Goal: Task Accomplishment & Management: Complete application form

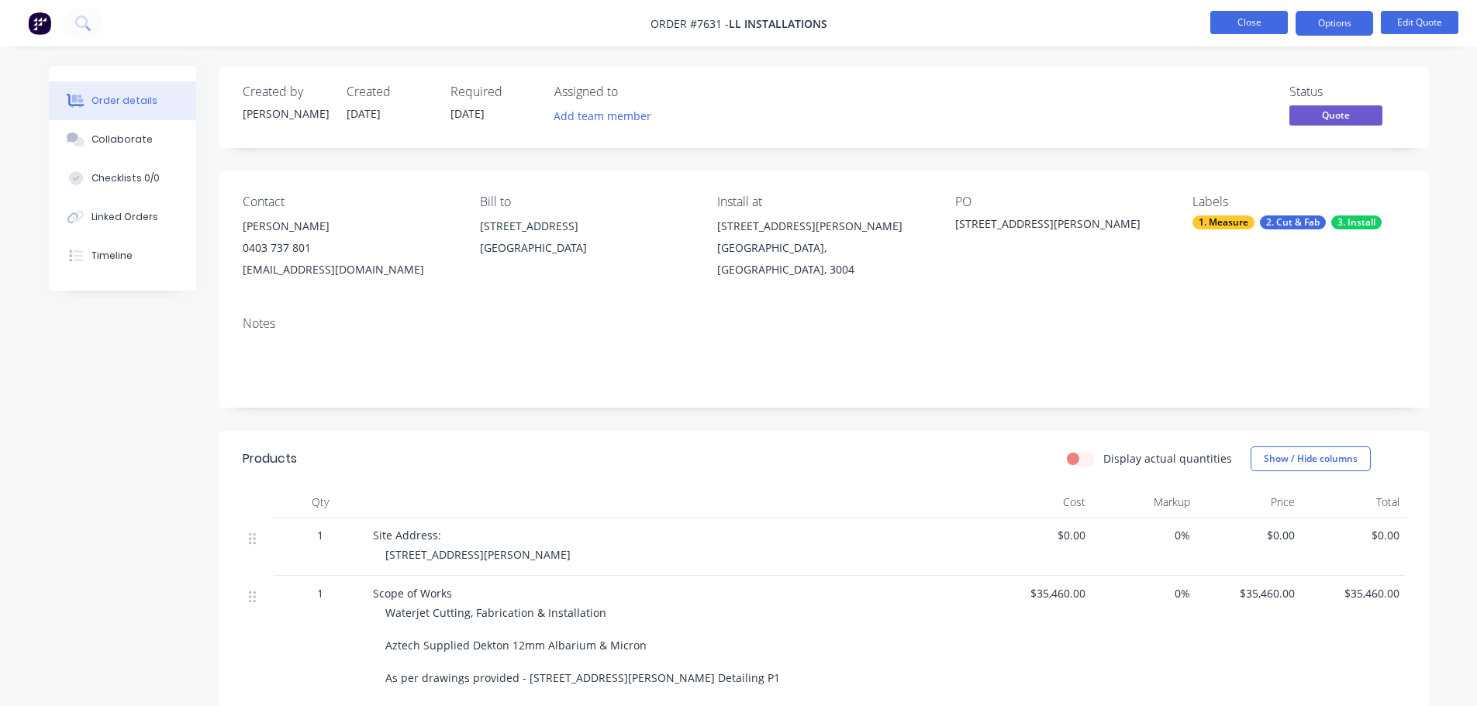
click at [1250, 21] on button "Close" at bounding box center [1249, 22] width 78 height 23
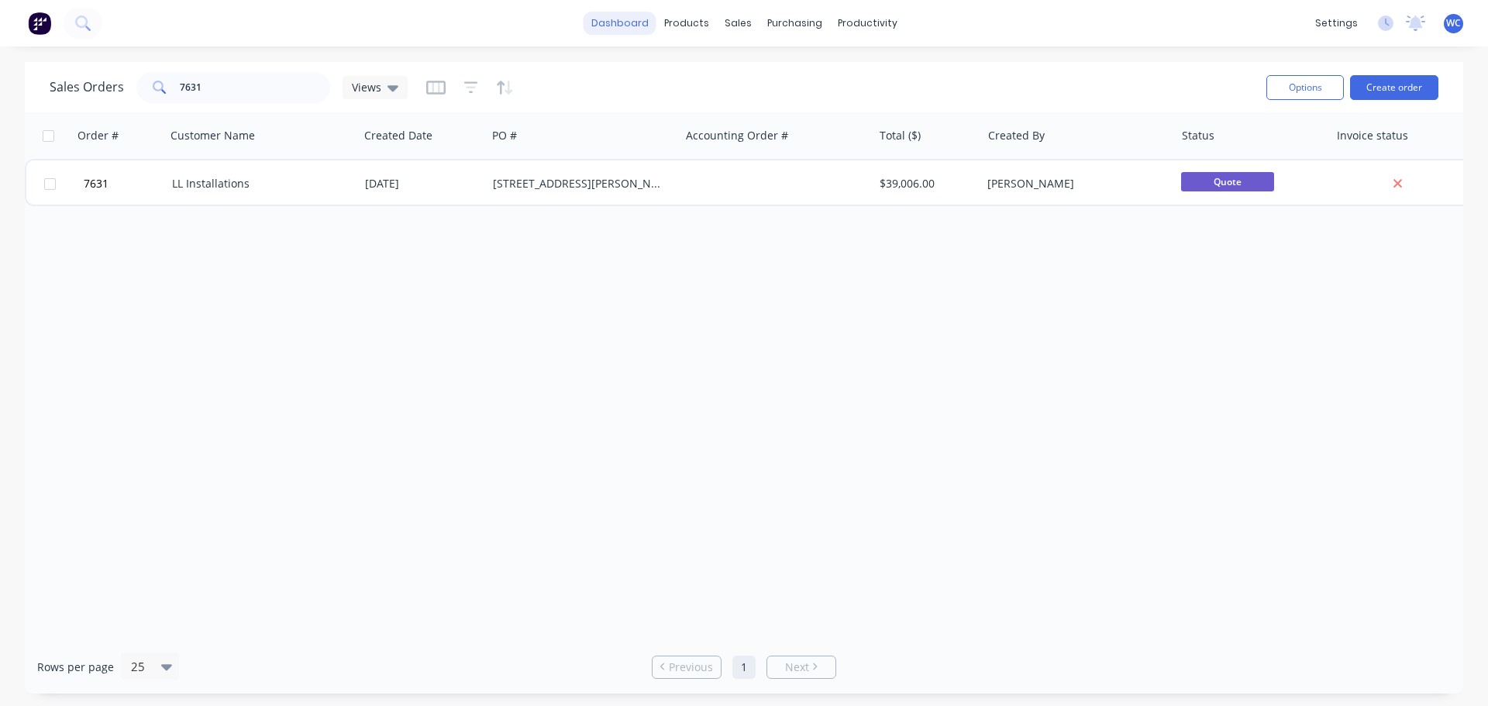
click at [629, 21] on link "dashboard" at bounding box center [620, 23] width 73 height 23
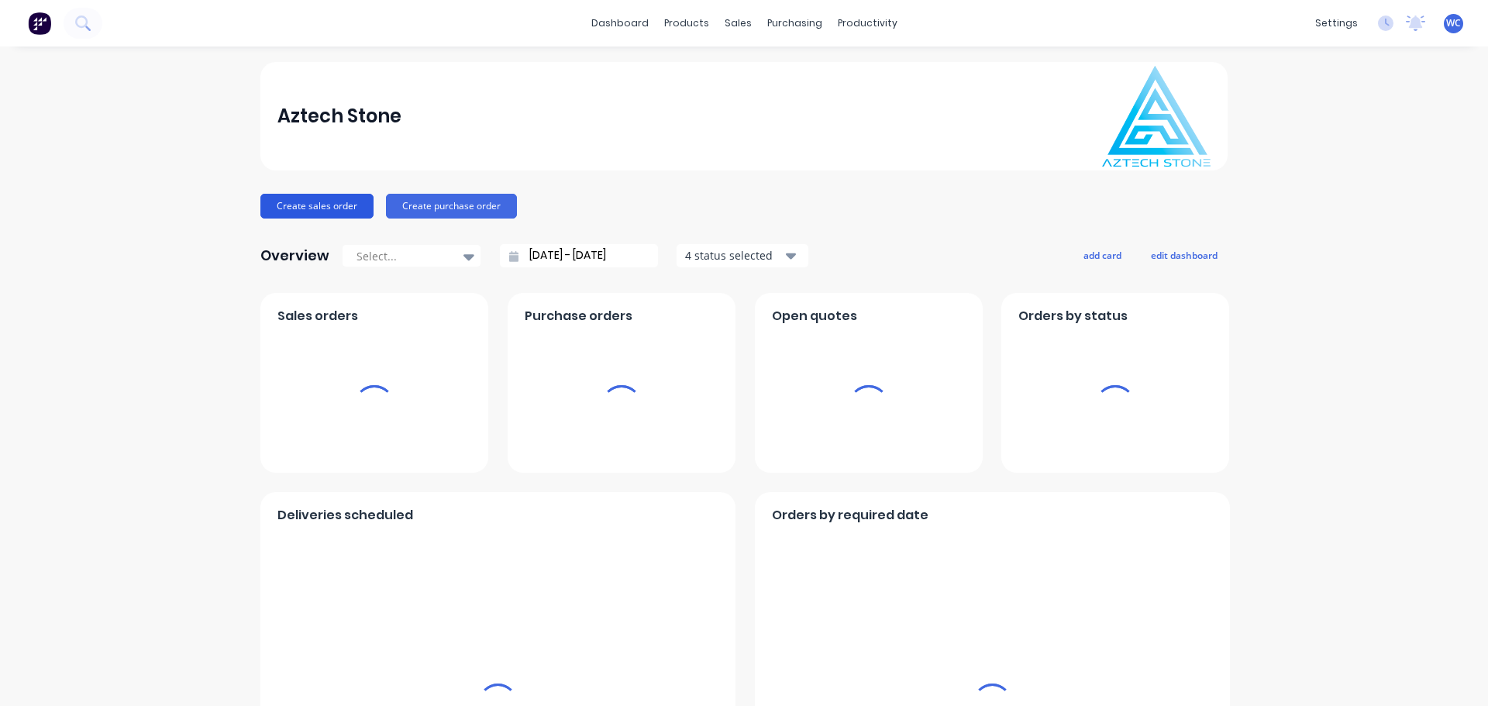
click at [326, 205] on button "Create sales order" at bounding box center [316, 206] width 113 height 25
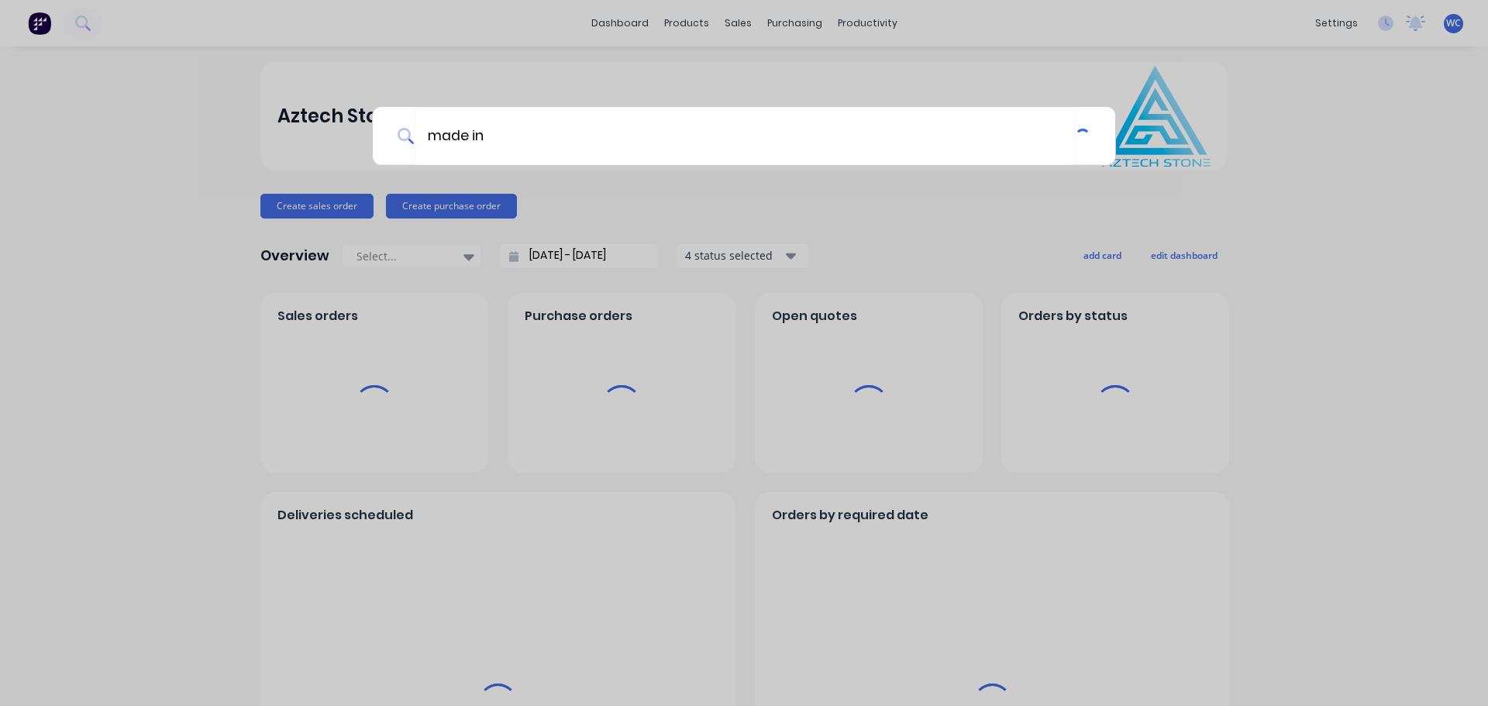
type input "made in"
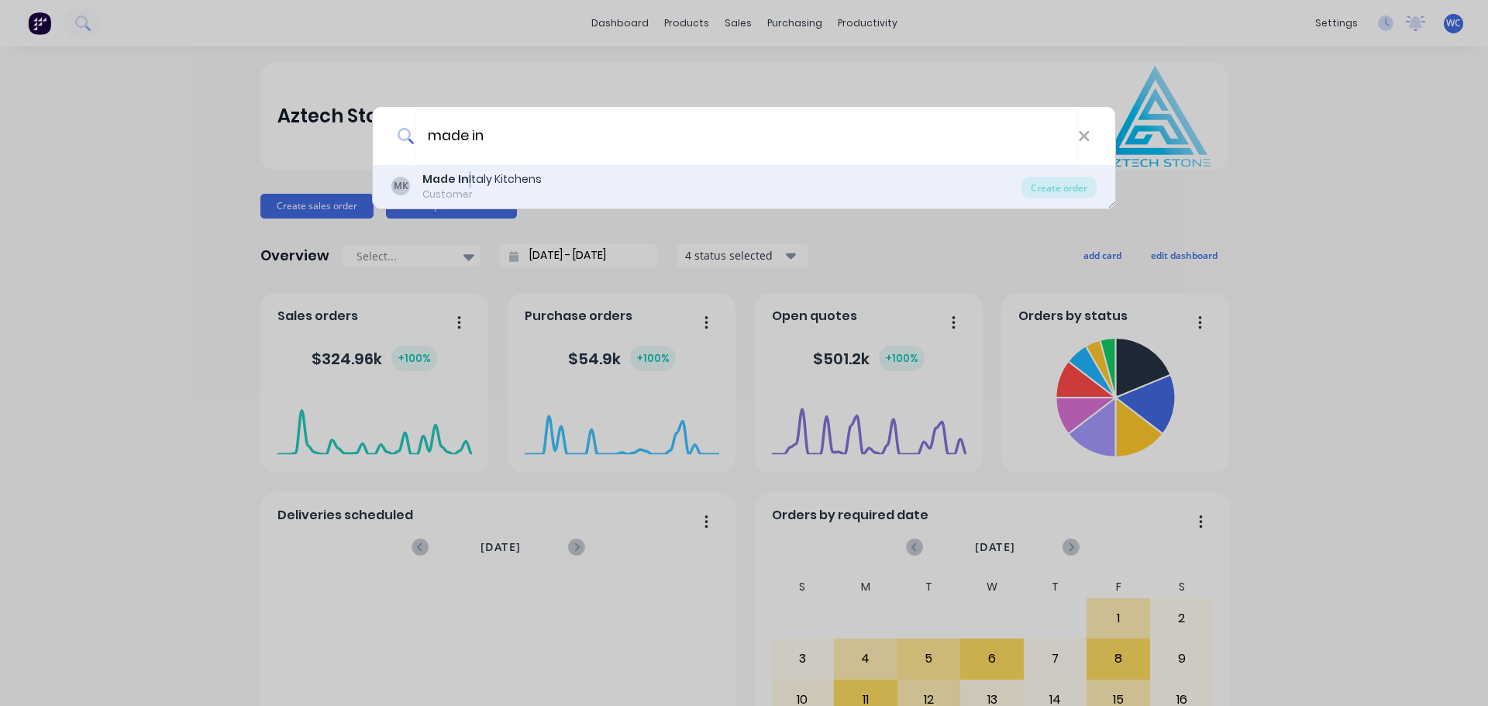
click at [467, 178] on div "Made In [GEOGRAPHIC_DATA] Kitchens" at bounding box center [482, 179] width 119 height 16
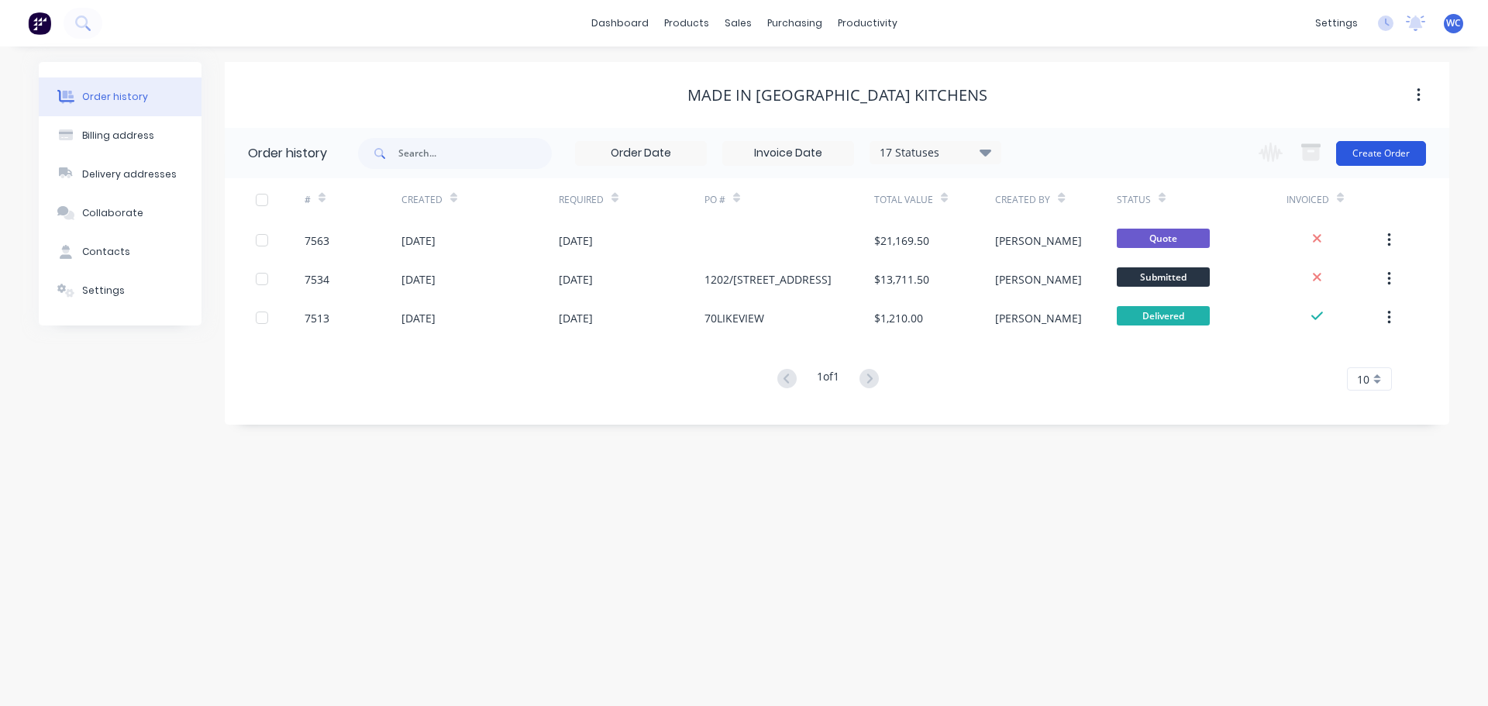
click at [1404, 149] on button "Create Order" at bounding box center [1382, 153] width 90 height 25
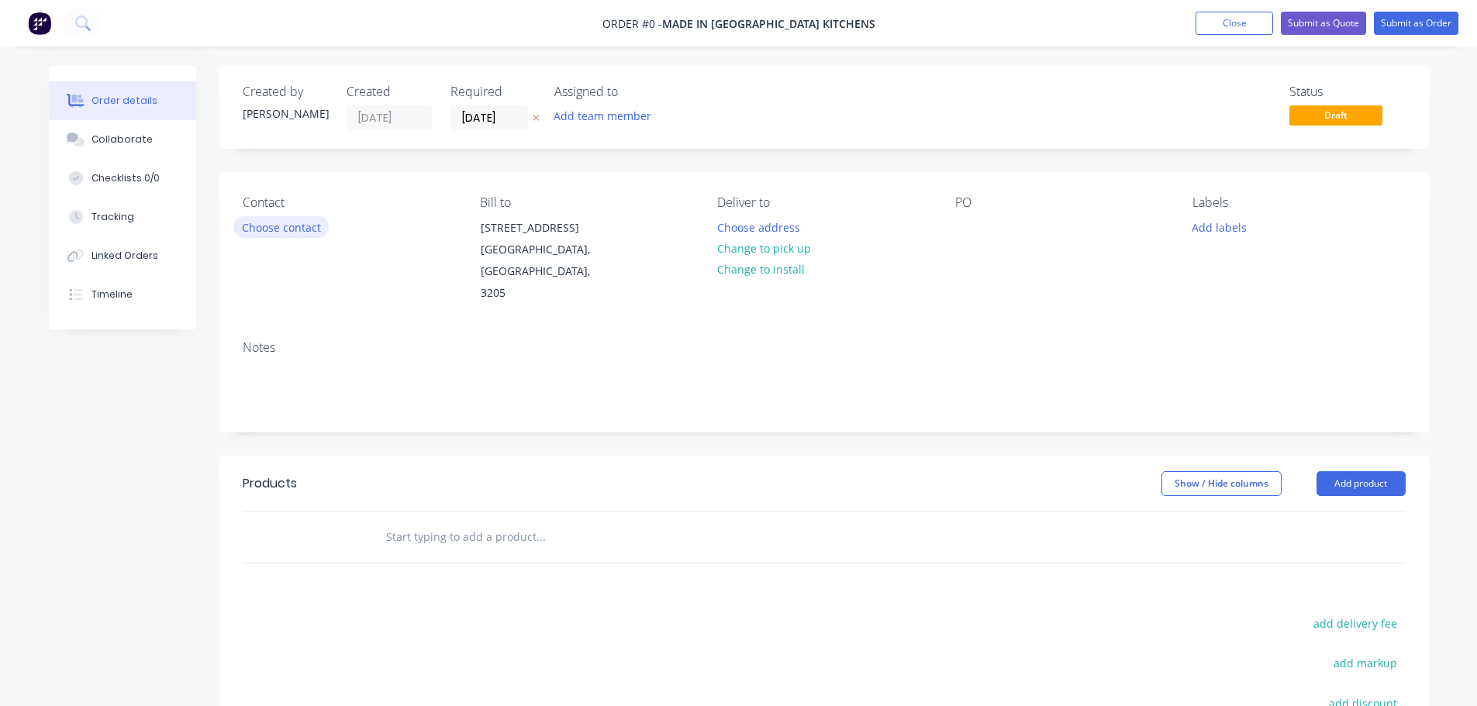
click at [291, 226] on button "Choose contact" at bounding box center [280, 226] width 95 height 21
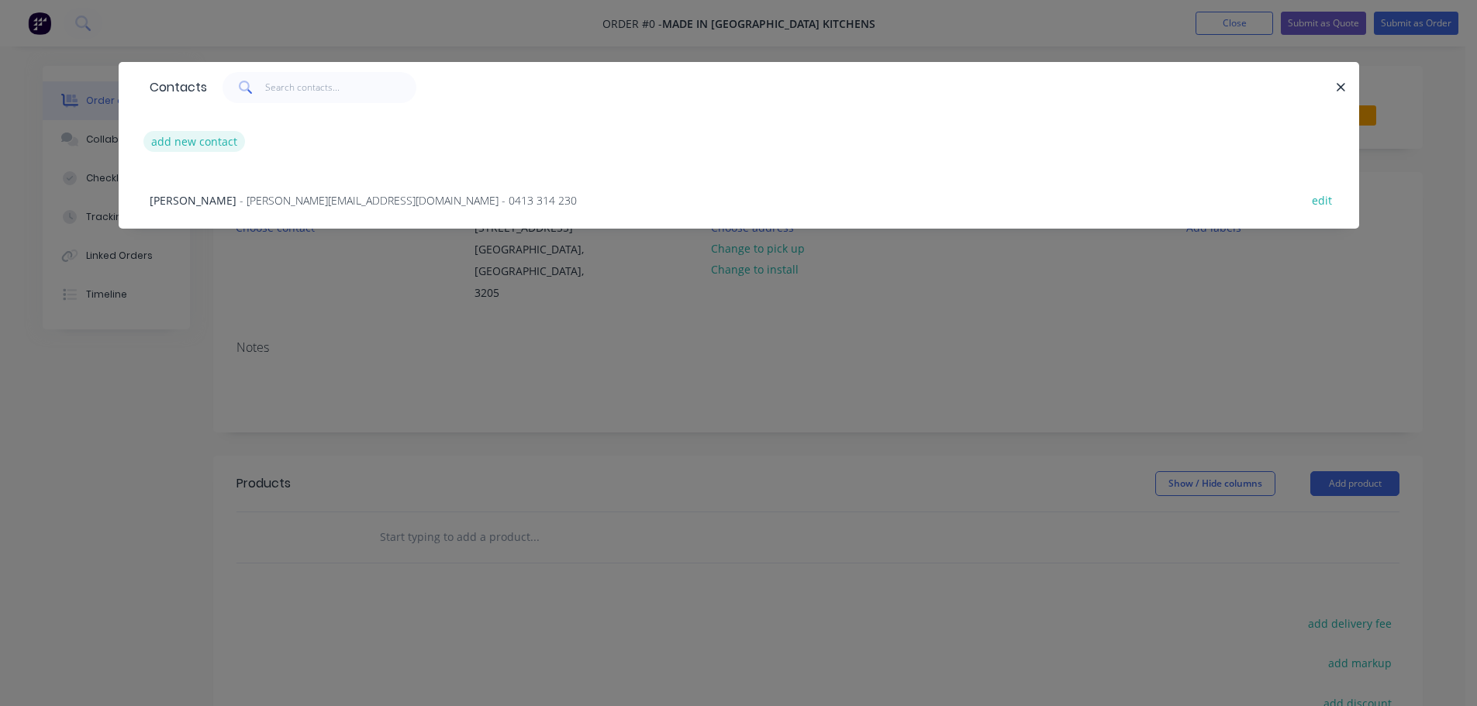
click at [206, 140] on button "add new contact" at bounding box center [194, 141] width 102 height 21
select select "AU"
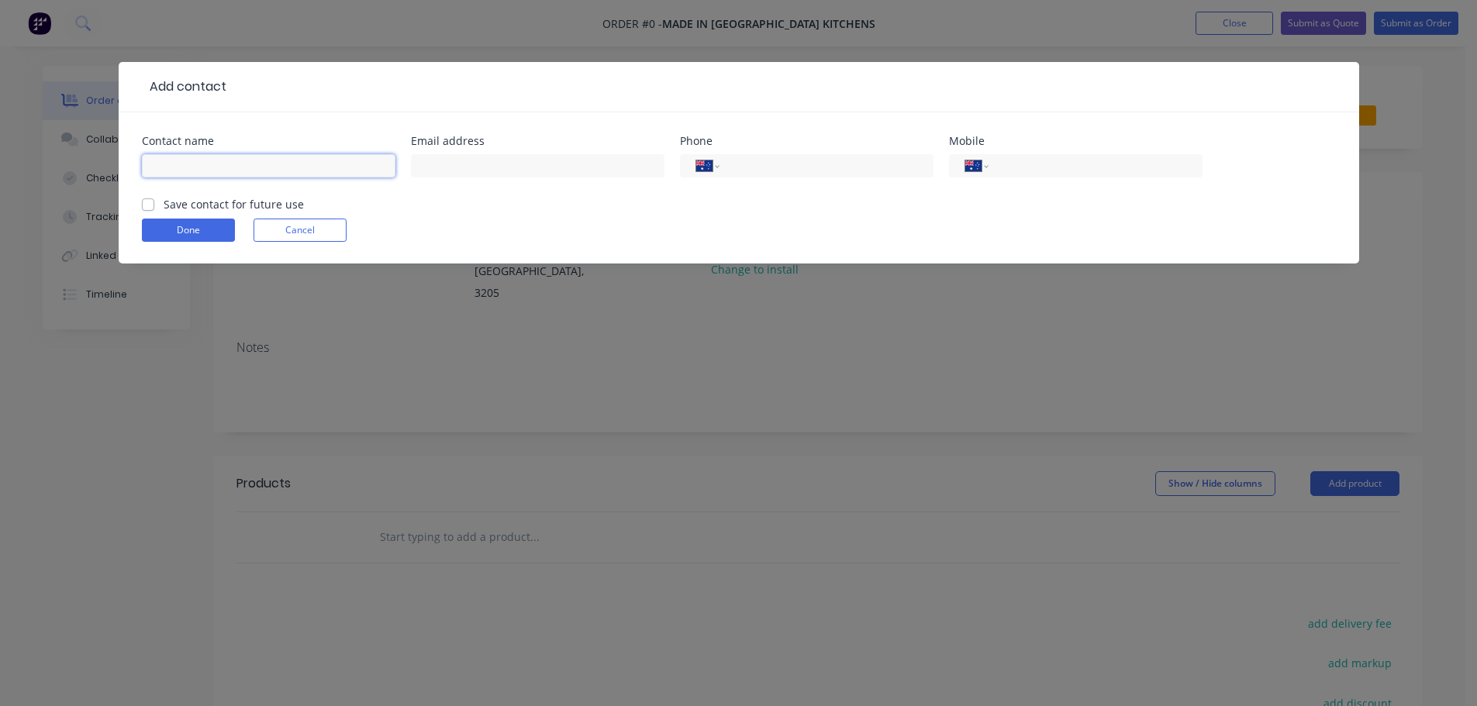
click at [191, 165] on input "text" at bounding box center [269, 165] width 254 height 23
type input "Victoria"
drag, startPoint x: 434, startPoint y: 164, endPoint x: 371, endPoint y: 153, distance: 64.5
click at [434, 164] on input "text" at bounding box center [538, 165] width 254 height 23
click at [490, 168] on input "text" at bounding box center [538, 165] width 254 height 23
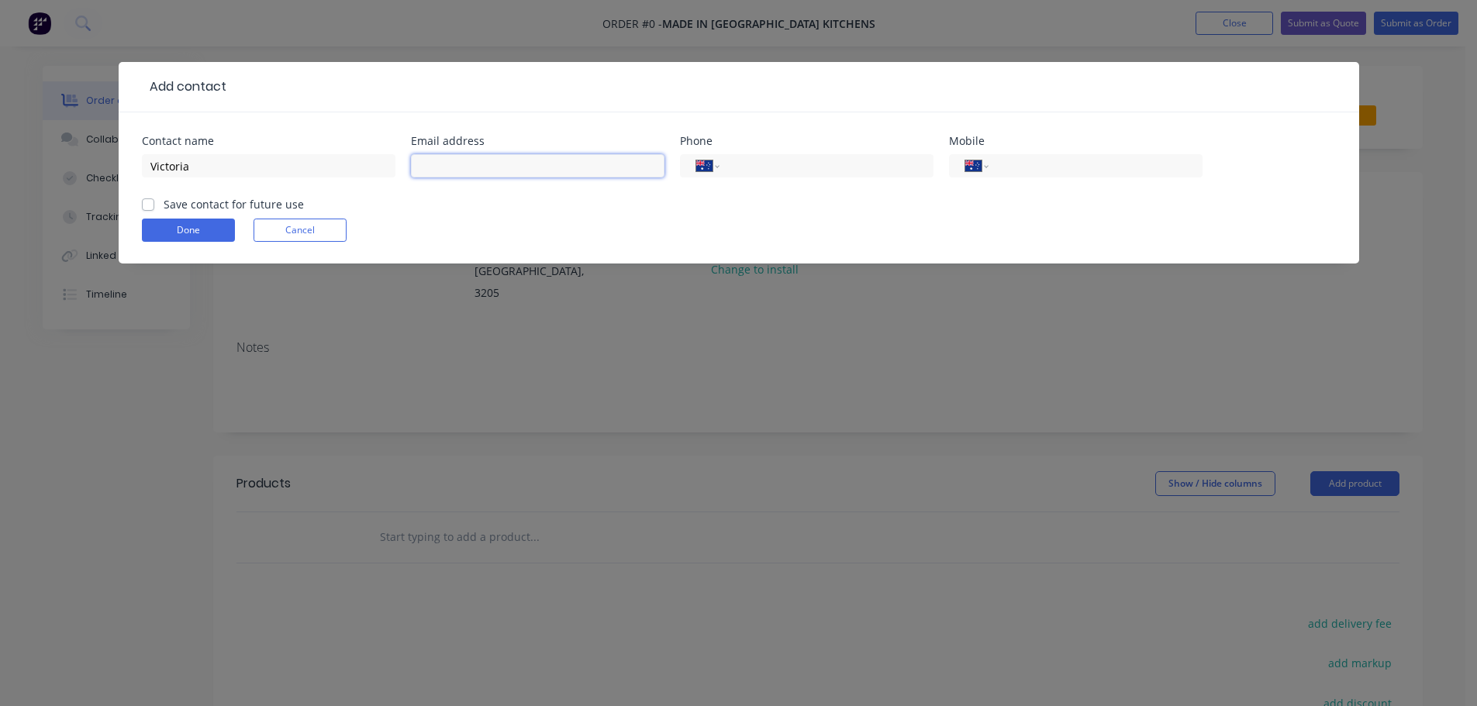
paste input "[EMAIL_ADDRESS][DOMAIN_NAME]"
type input "[EMAIL_ADDRESS][DOMAIN_NAME]"
click at [225, 166] on input "Victoria" at bounding box center [269, 165] width 254 height 23
type input "[PERSON_NAME]"
click at [1011, 162] on input "tel" at bounding box center [1092, 166] width 186 height 18
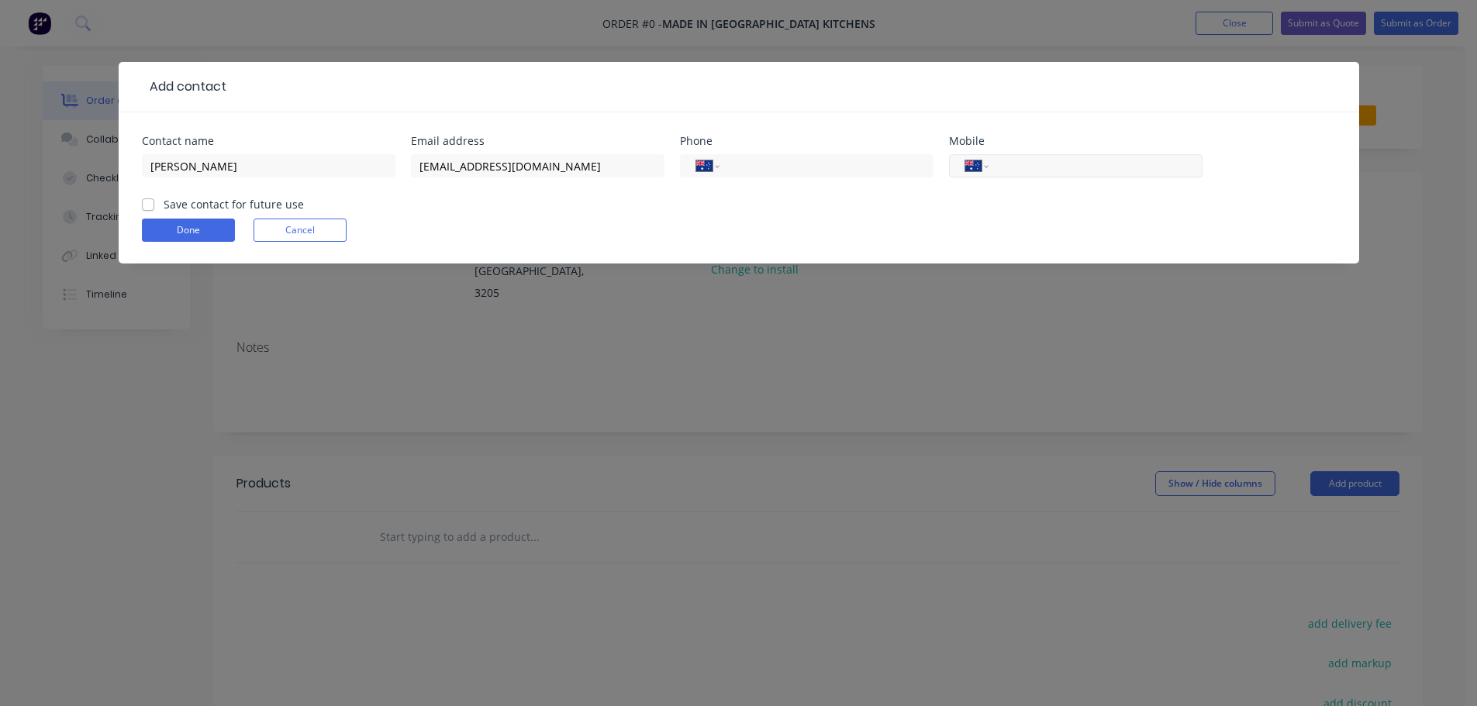
paste input "0452 609 453"
type input "0452 609 453"
click at [164, 204] on label "Save contact for future use" at bounding box center [234, 204] width 140 height 16
click at [152, 204] on input "Save contact for future use" at bounding box center [148, 203] width 12 height 15
checkbox input "true"
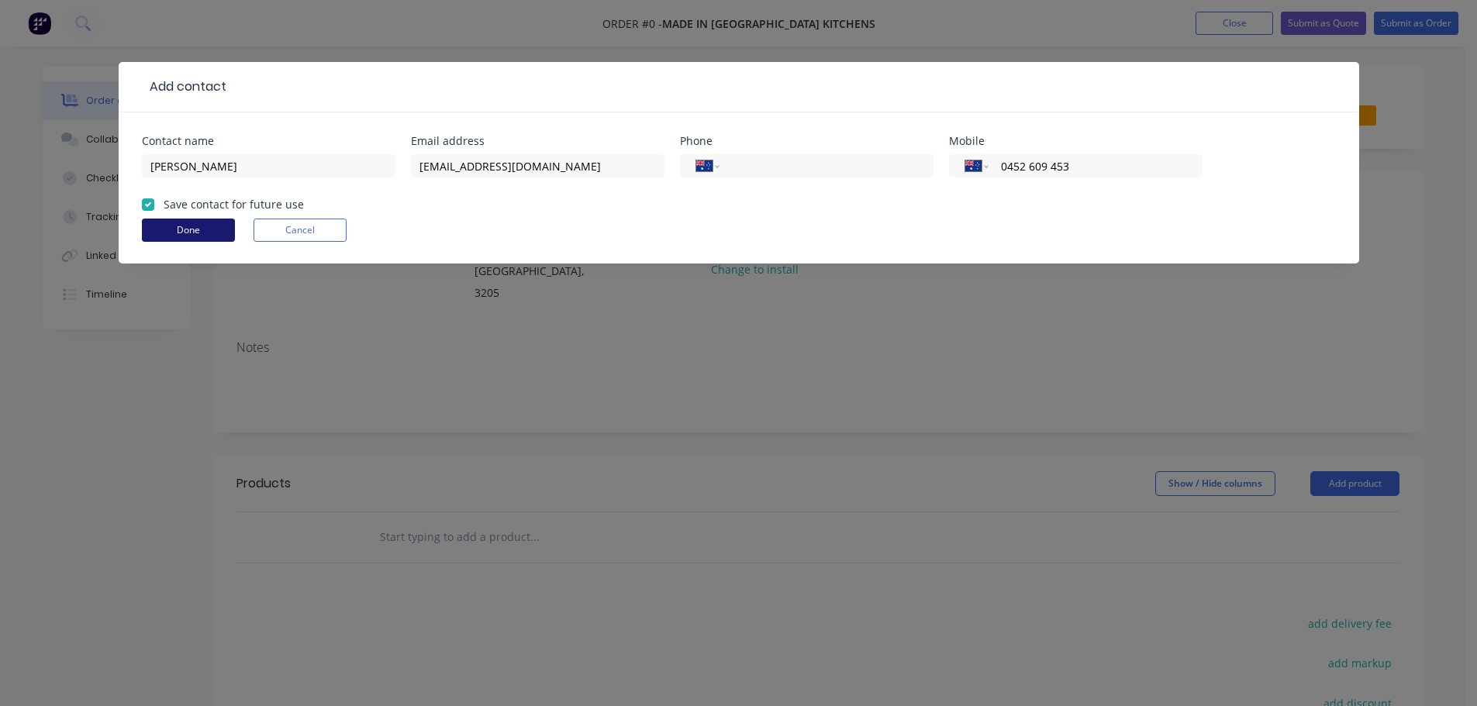
click at [174, 228] on button "Done" at bounding box center [188, 230] width 93 height 23
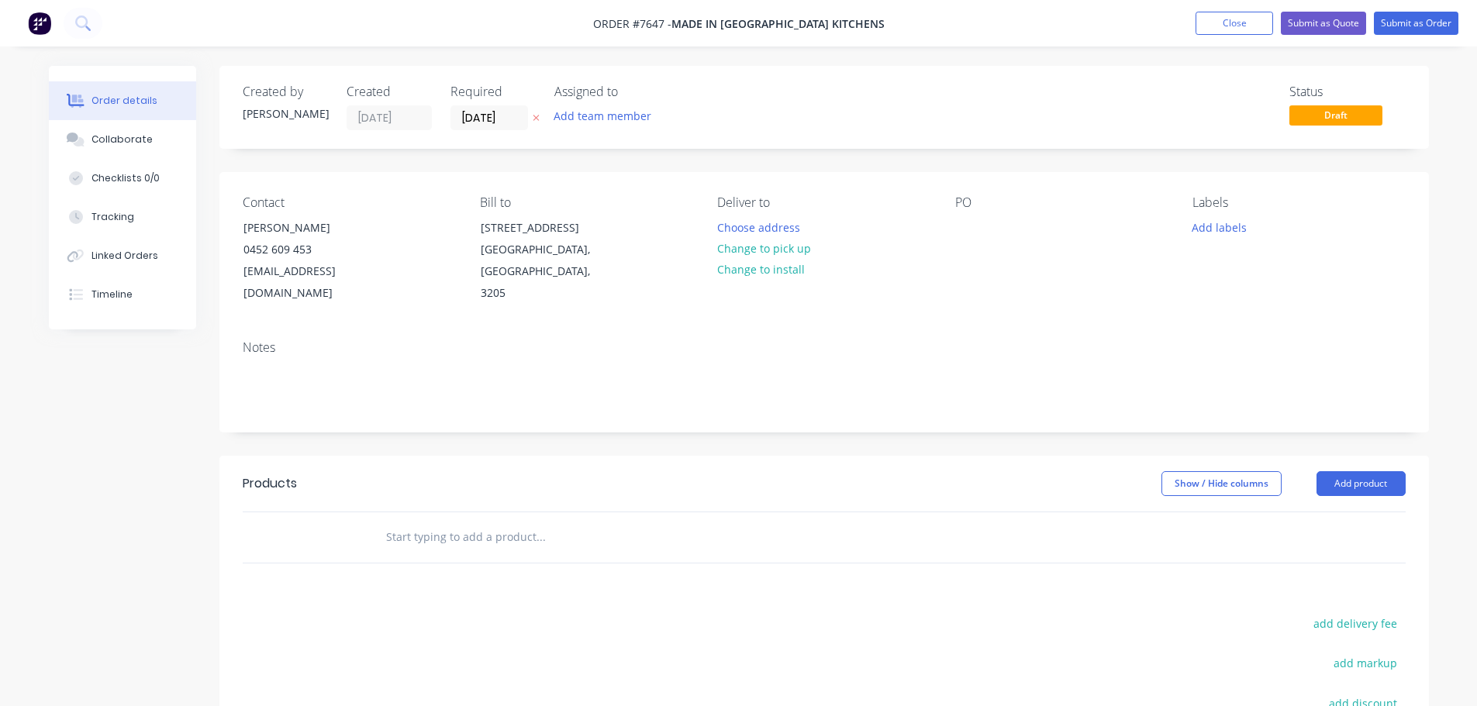
click at [467, 522] on input "text" at bounding box center [540, 537] width 310 height 31
type input "[STREET_ADDRESS]"
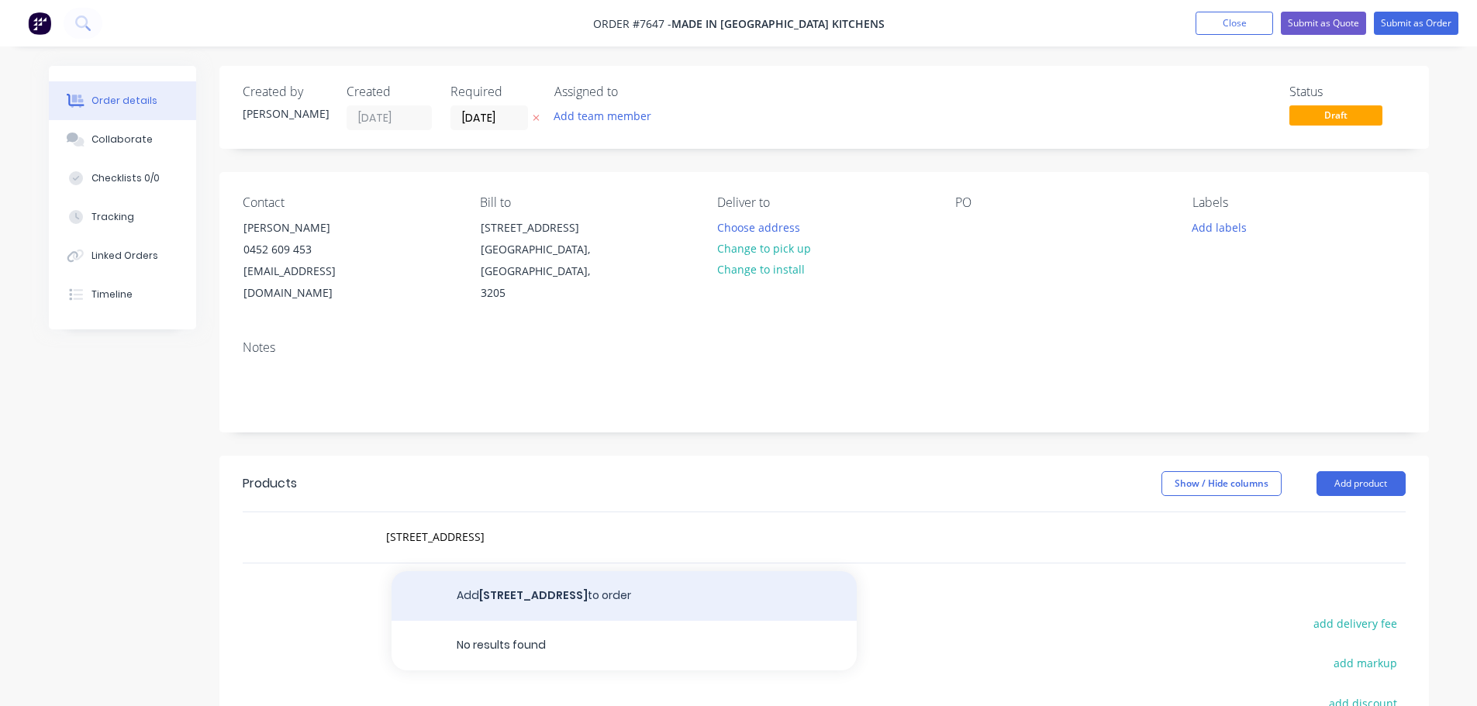
click at [590, 571] on button "Add [STREET_ADDRESS] to order" at bounding box center [623, 596] width 465 height 50
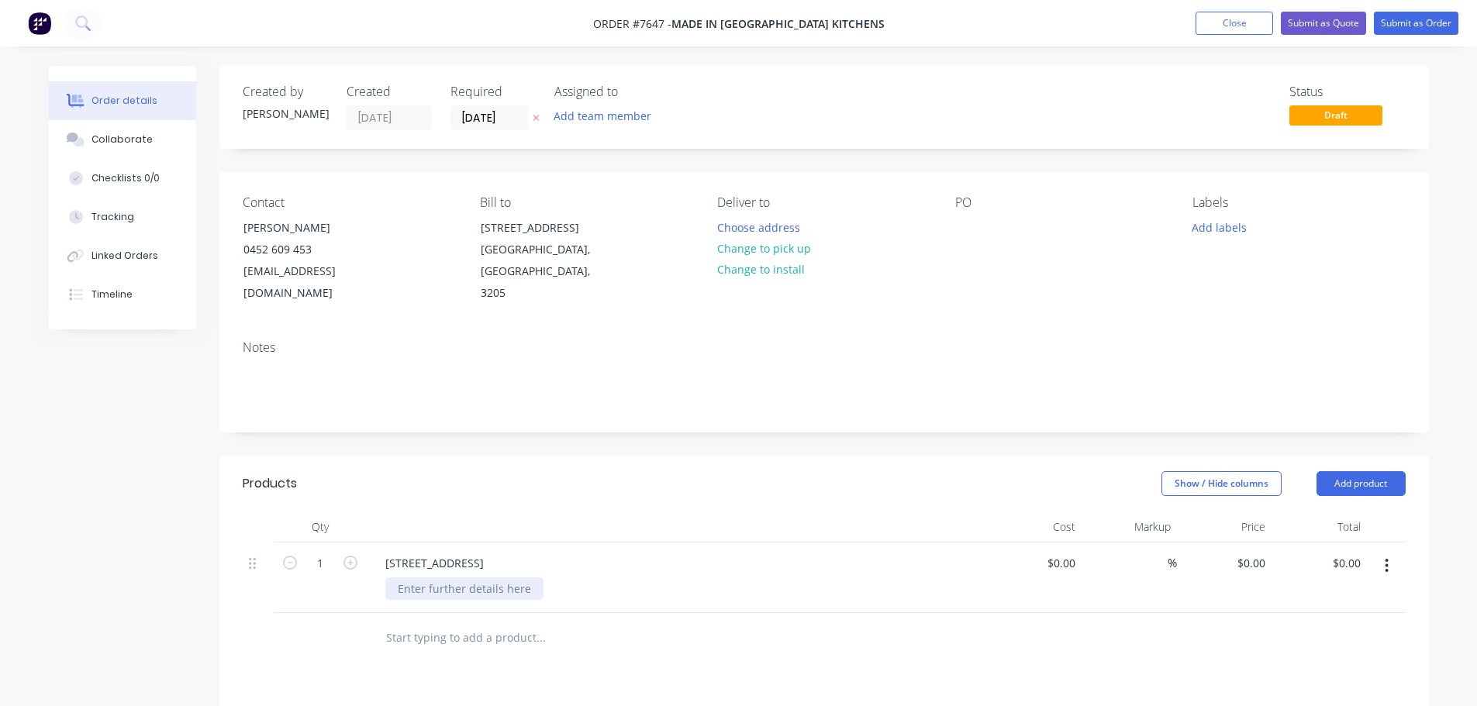
click at [476, 578] on div at bounding box center [464, 589] width 158 height 22
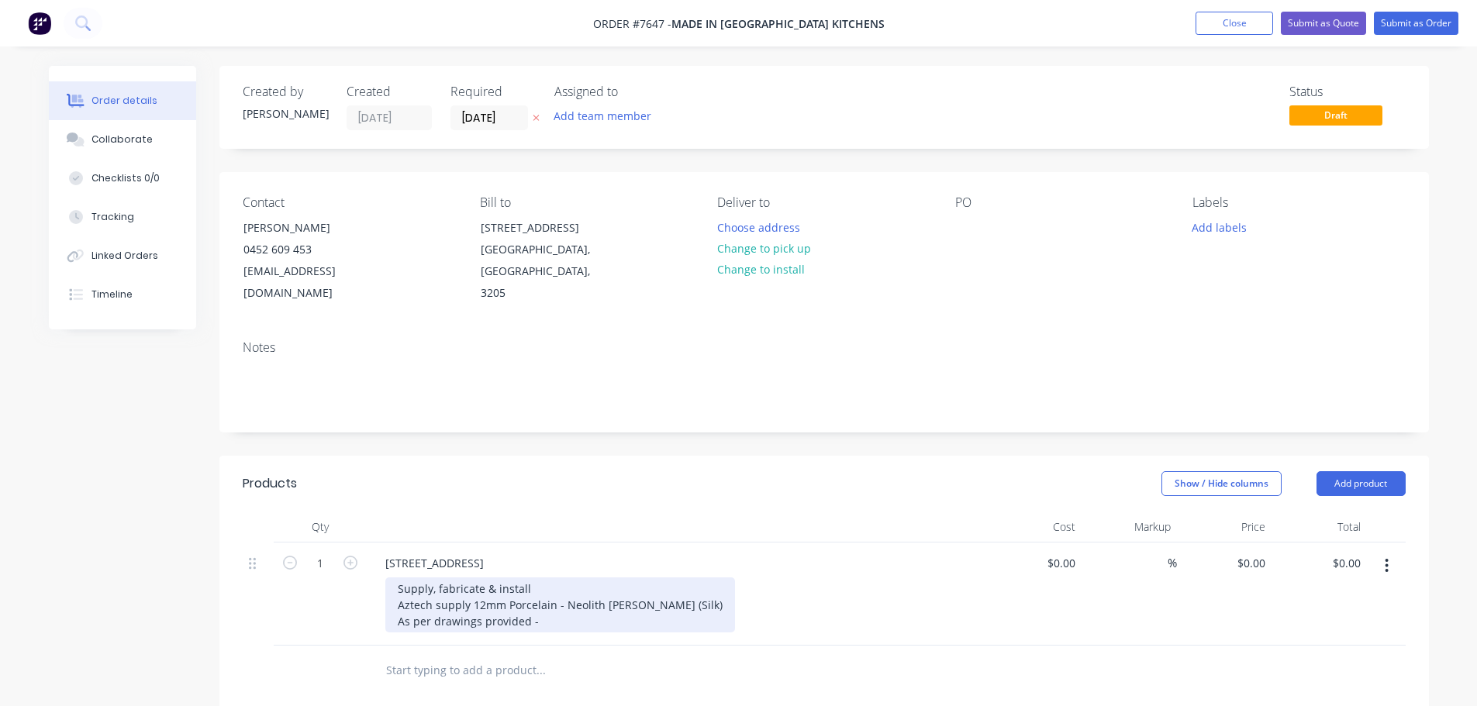
click at [552, 604] on div "Supply, fabricate & install Aztech supply 12mm Porcelain - Neolith [PERSON_NAME…" at bounding box center [560, 605] width 350 height 55
click at [886, 601] on div "Supply, fabricate & install Aztech supply 12mm Porcelain - Neolith [PERSON_NAME…" at bounding box center [647, 605] width 525 height 55
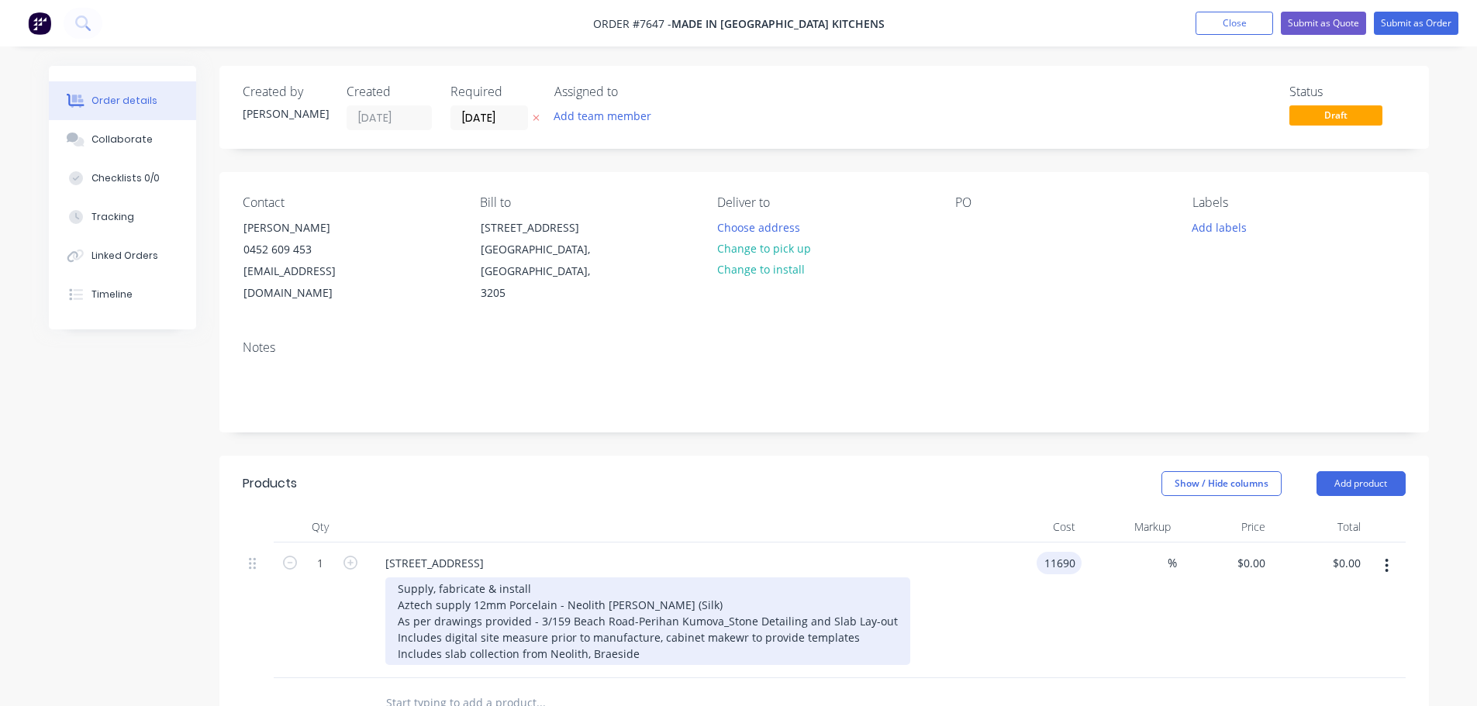
type input "$11,690.00"
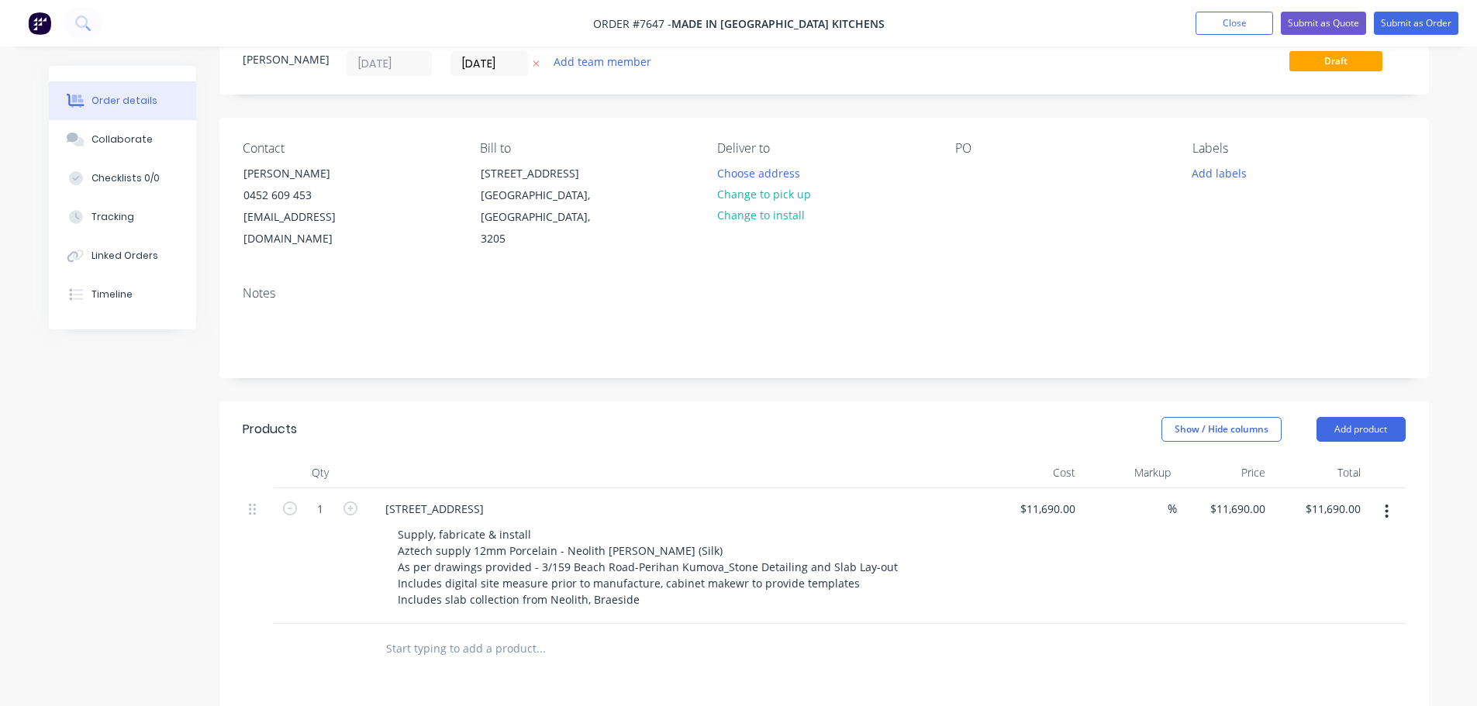
scroll to position [78, 0]
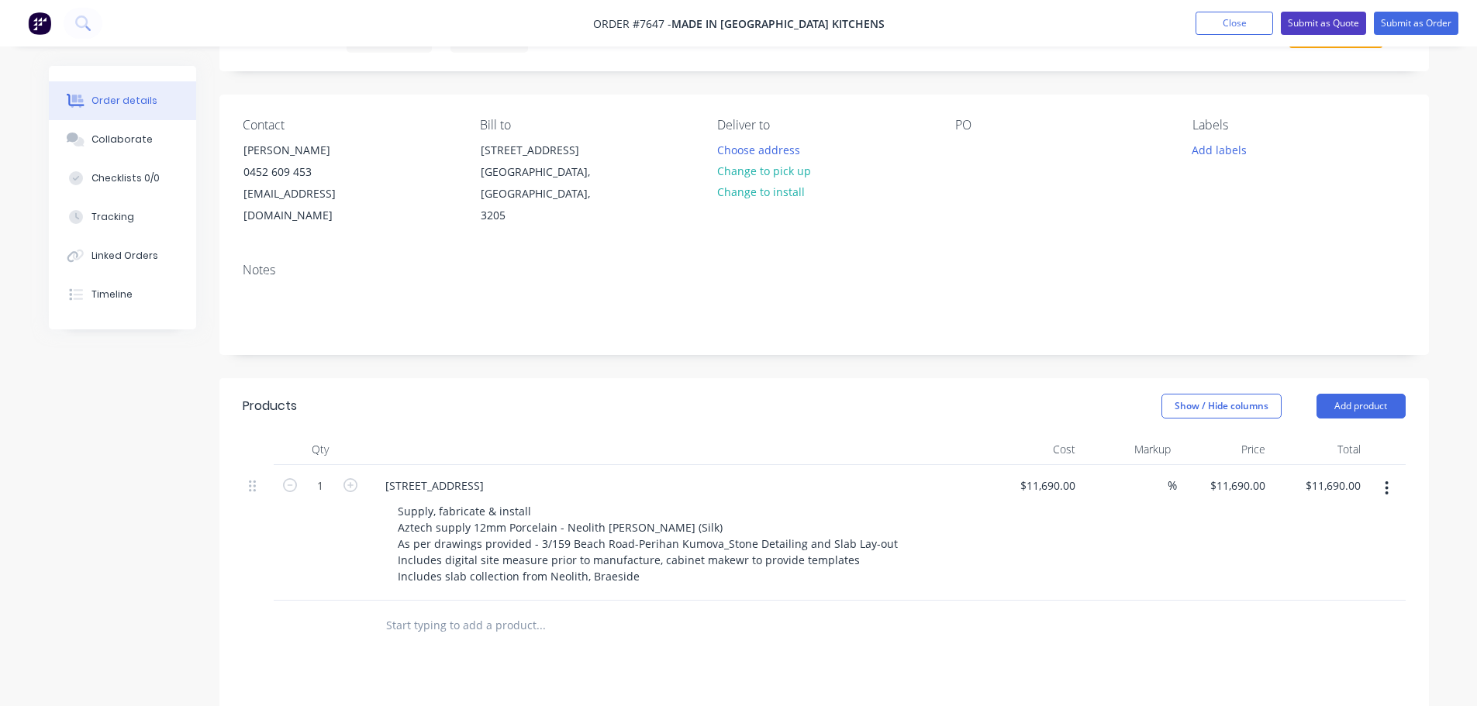
click at [1330, 19] on button "Submit as Quote" at bounding box center [1323, 23] width 85 height 23
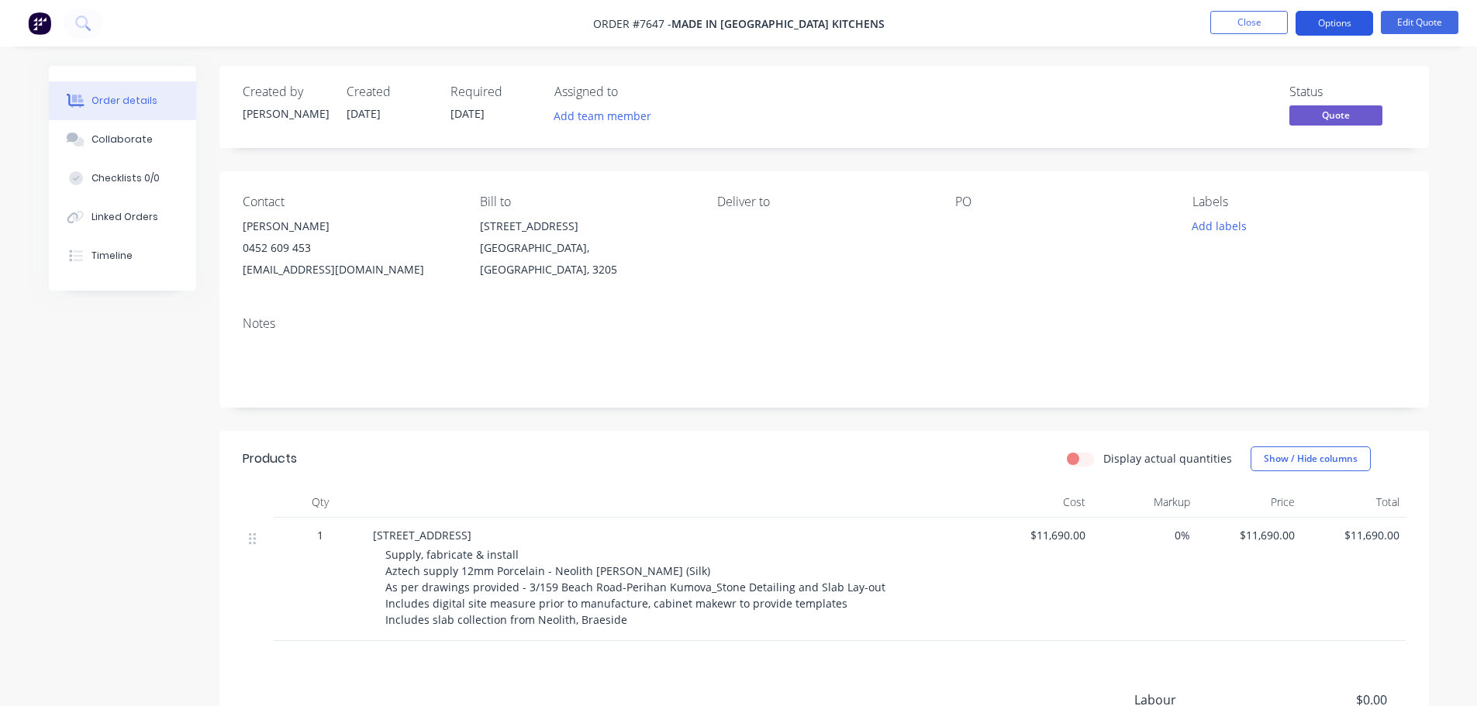
click at [1331, 22] on button "Options" at bounding box center [1334, 23] width 78 height 25
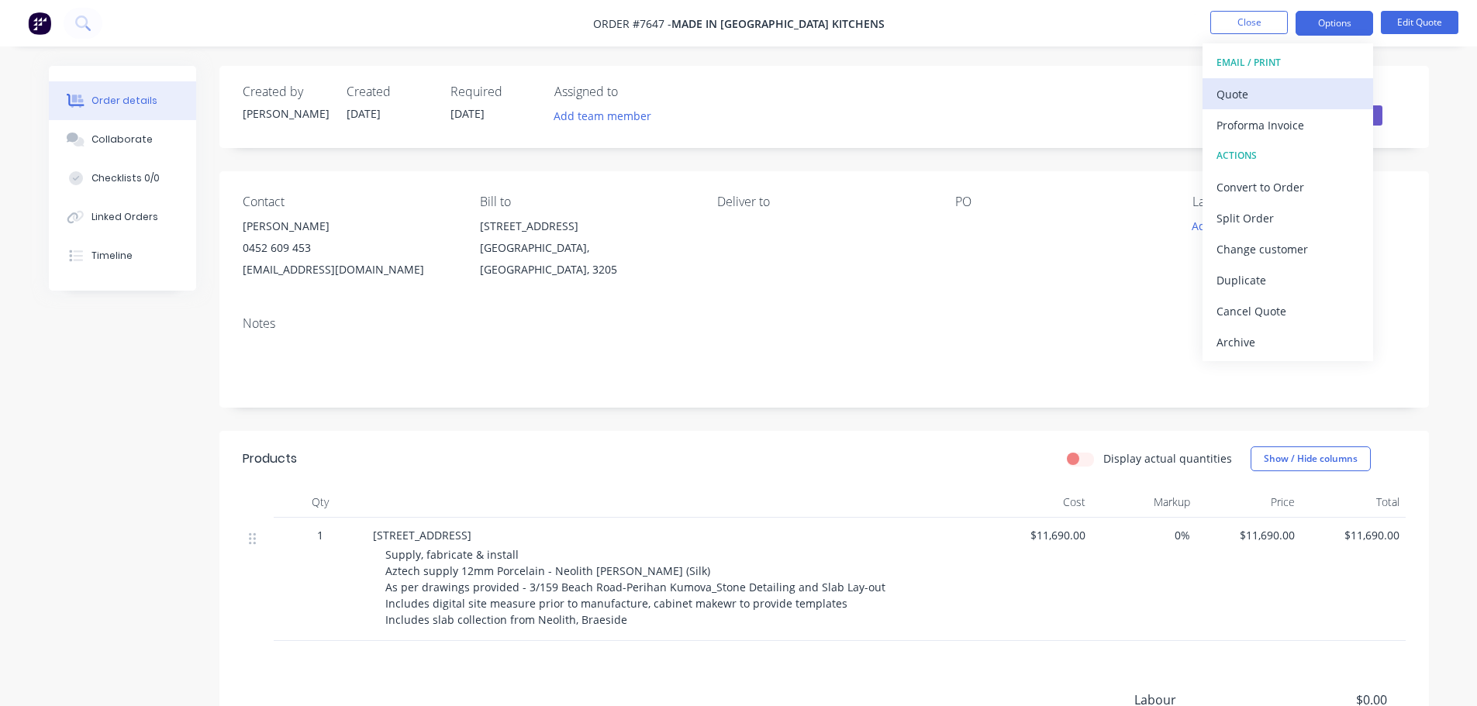
click at [1256, 88] on div "Quote" at bounding box center [1287, 94] width 143 height 22
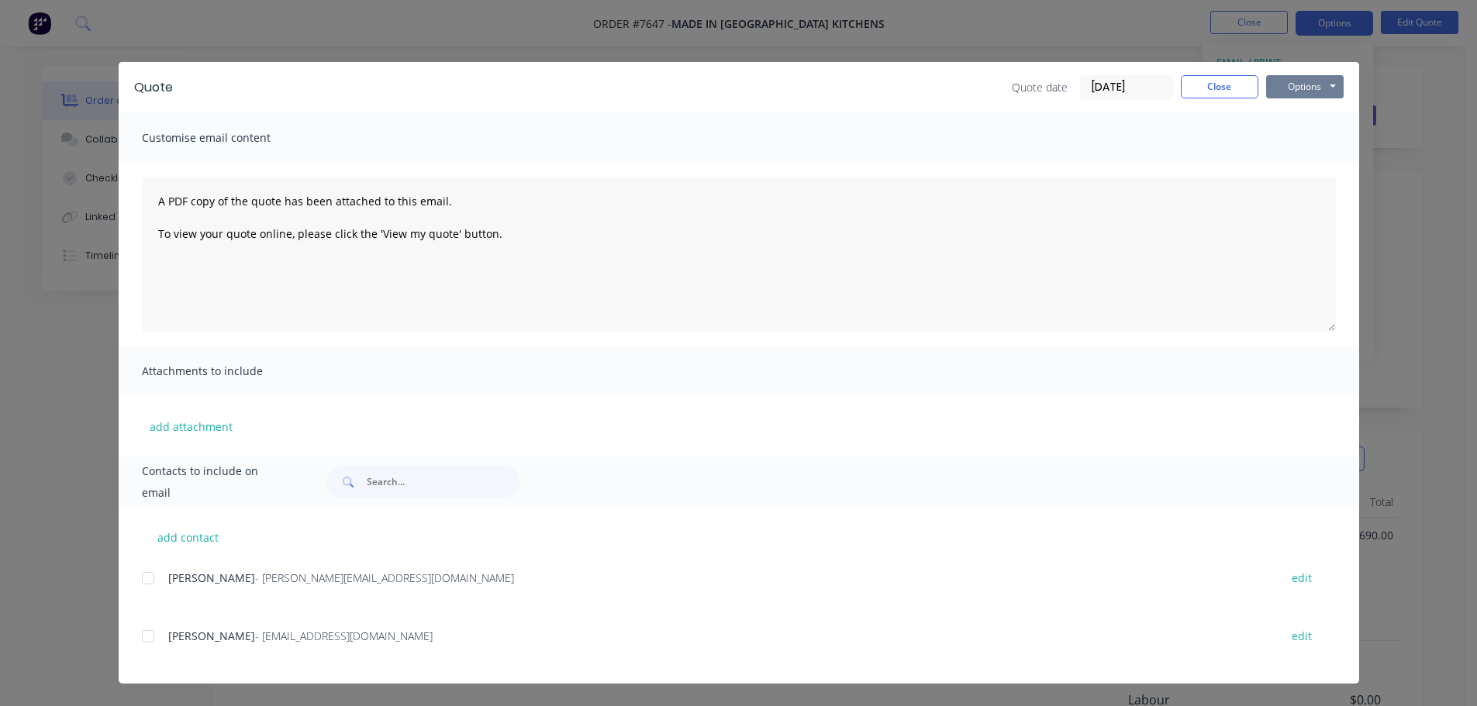
click at [1293, 82] on button "Options" at bounding box center [1305, 86] width 78 height 23
click at [1323, 112] on button "Preview" at bounding box center [1315, 115] width 99 height 26
click at [1218, 87] on button "Close" at bounding box center [1220, 86] width 78 height 23
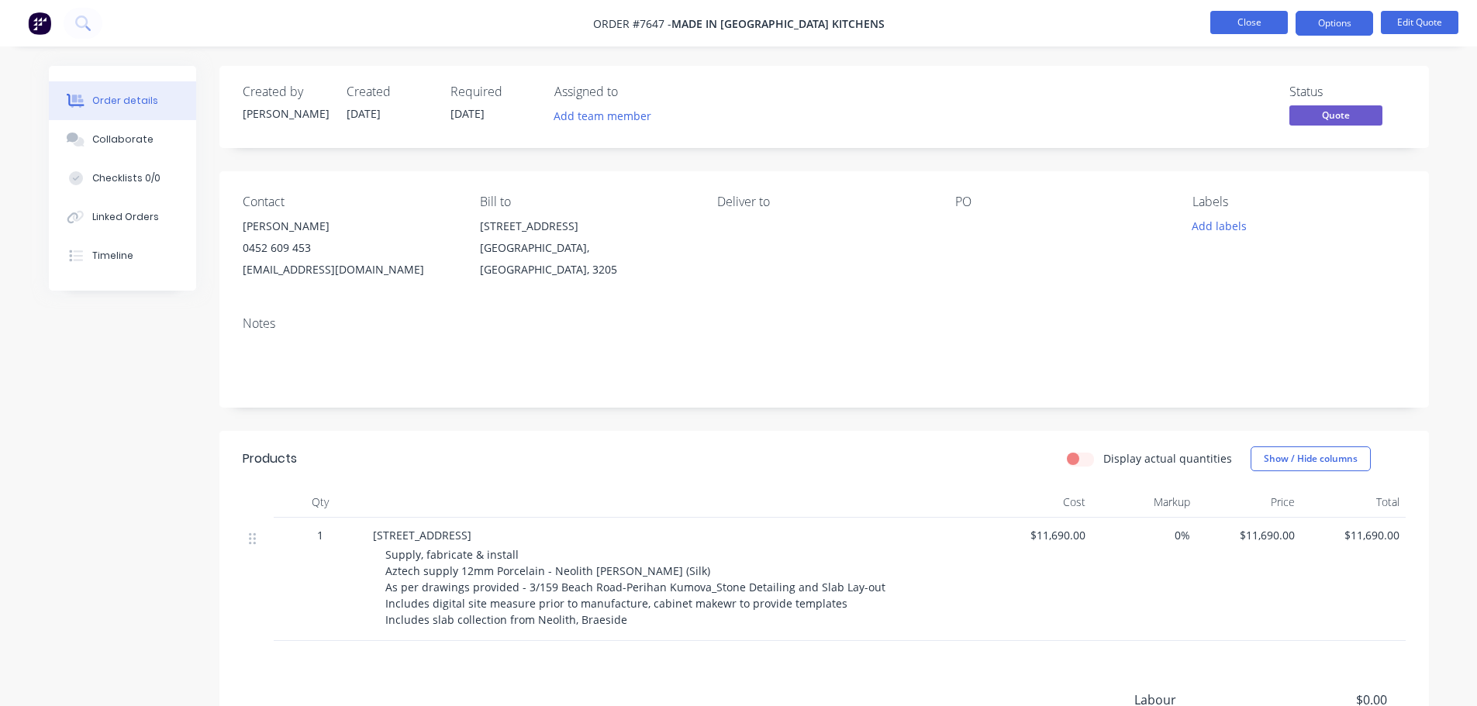
click at [1254, 18] on button "Close" at bounding box center [1249, 22] width 78 height 23
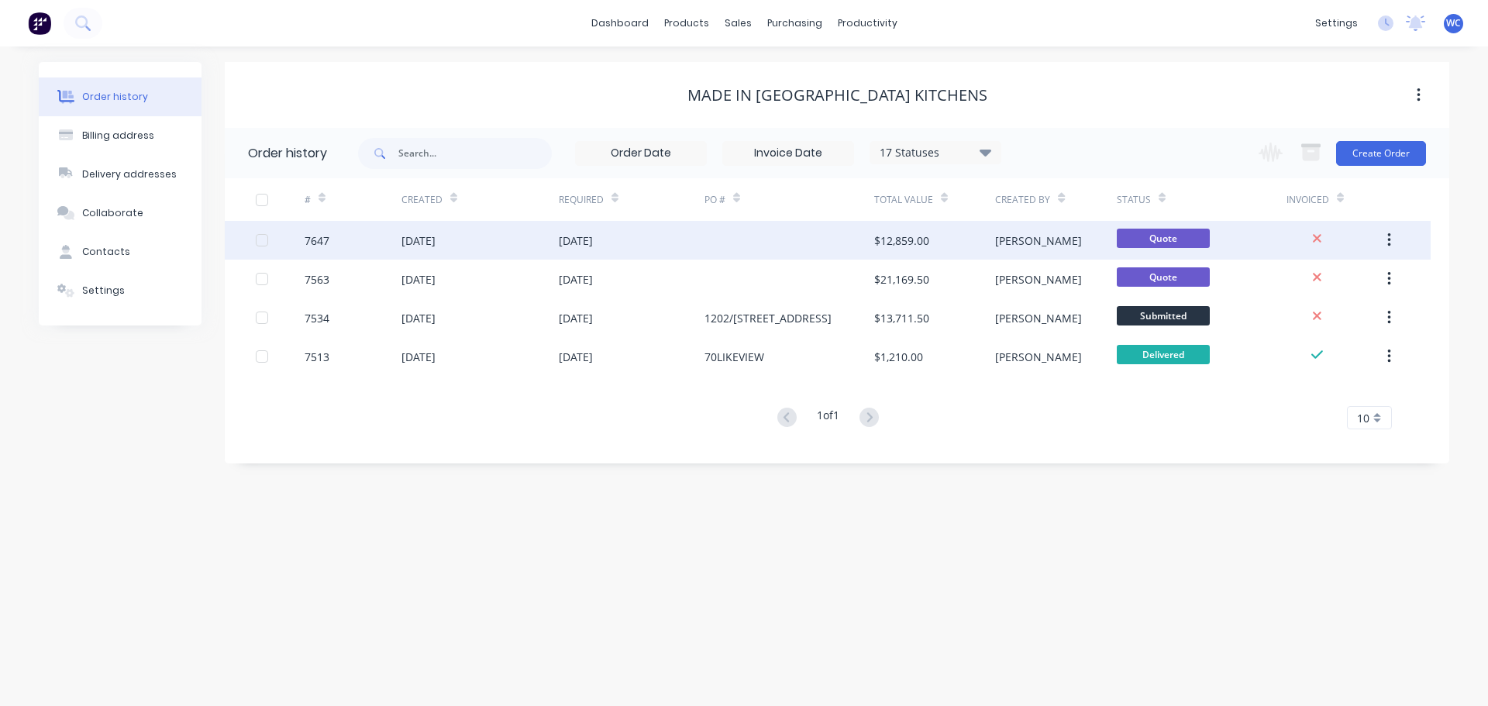
click at [524, 236] on div "[DATE]" at bounding box center [480, 240] width 157 height 39
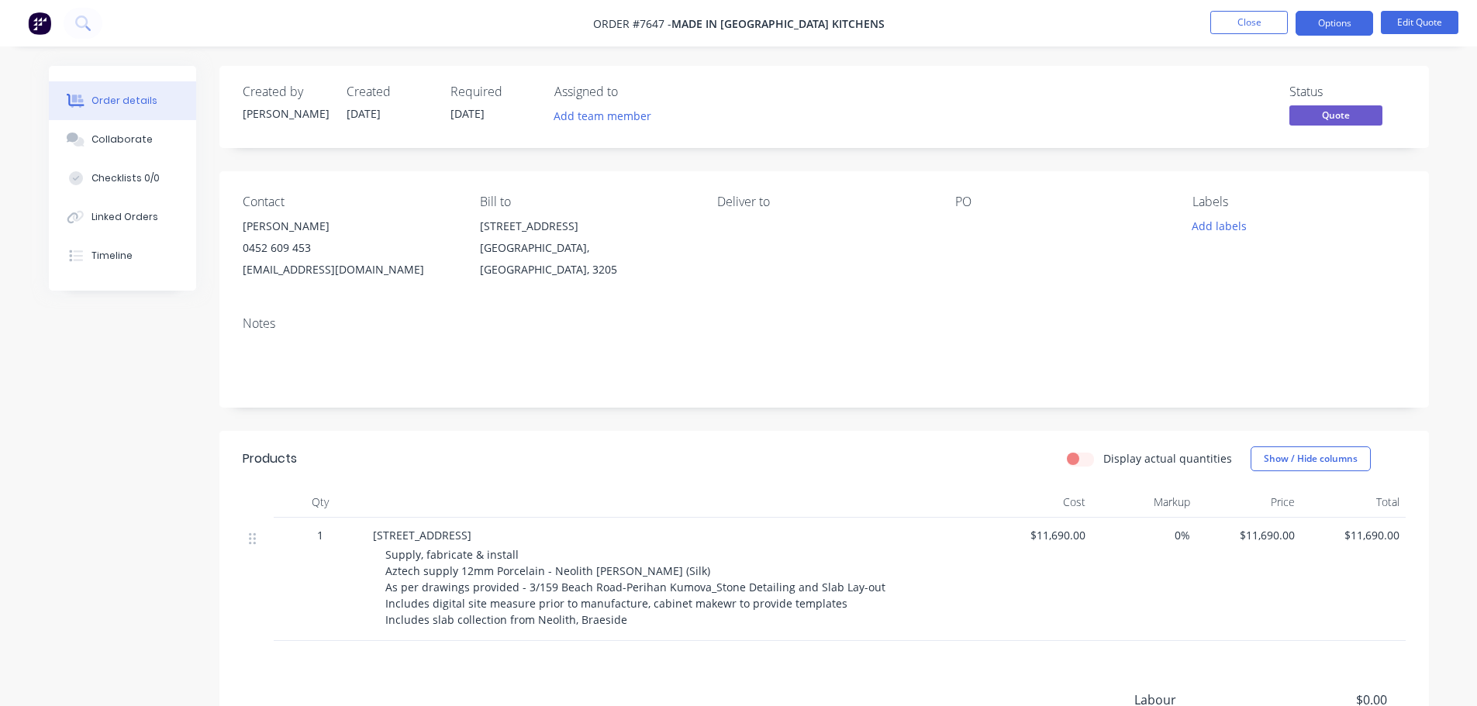
drag, startPoint x: 421, startPoint y: 560, endPoint x: 394, endPoint y: 557, distance: 27.3
click at [420, 560] on span "Supply, fabricate & install Aztech supply 12mm Porcelain - Neolith [PERSON_NAME…" at bounding box center [635, 587] width 500 height 80
drag, startPoint x: 386, startPoint y: 553, endPoint x: 624, endPoint y: 622, distance: 247.8
click at [624, 622] on div "Supply, fabricate & install Aztech supply 12mm Porcelain - Neolith [PERSON_NAME…" at bounding box center [682, 587] width 595 height 81
copy span "Supply, fabricate & install Aztech supply 12mm Porcelain - Neolith [PERSON_NAME…"
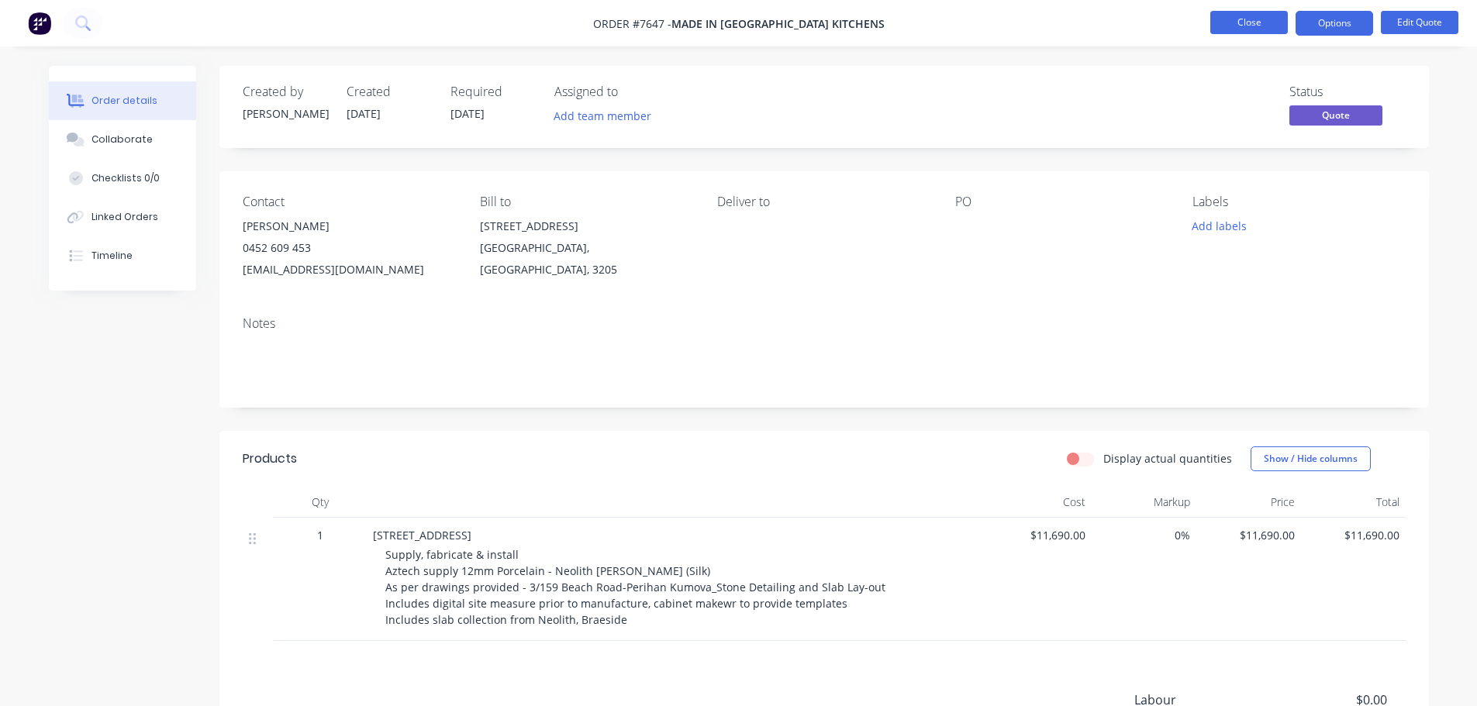
click at [1254, 20] on button "Close" at bounding box center [1249, 22] width 78 height 23
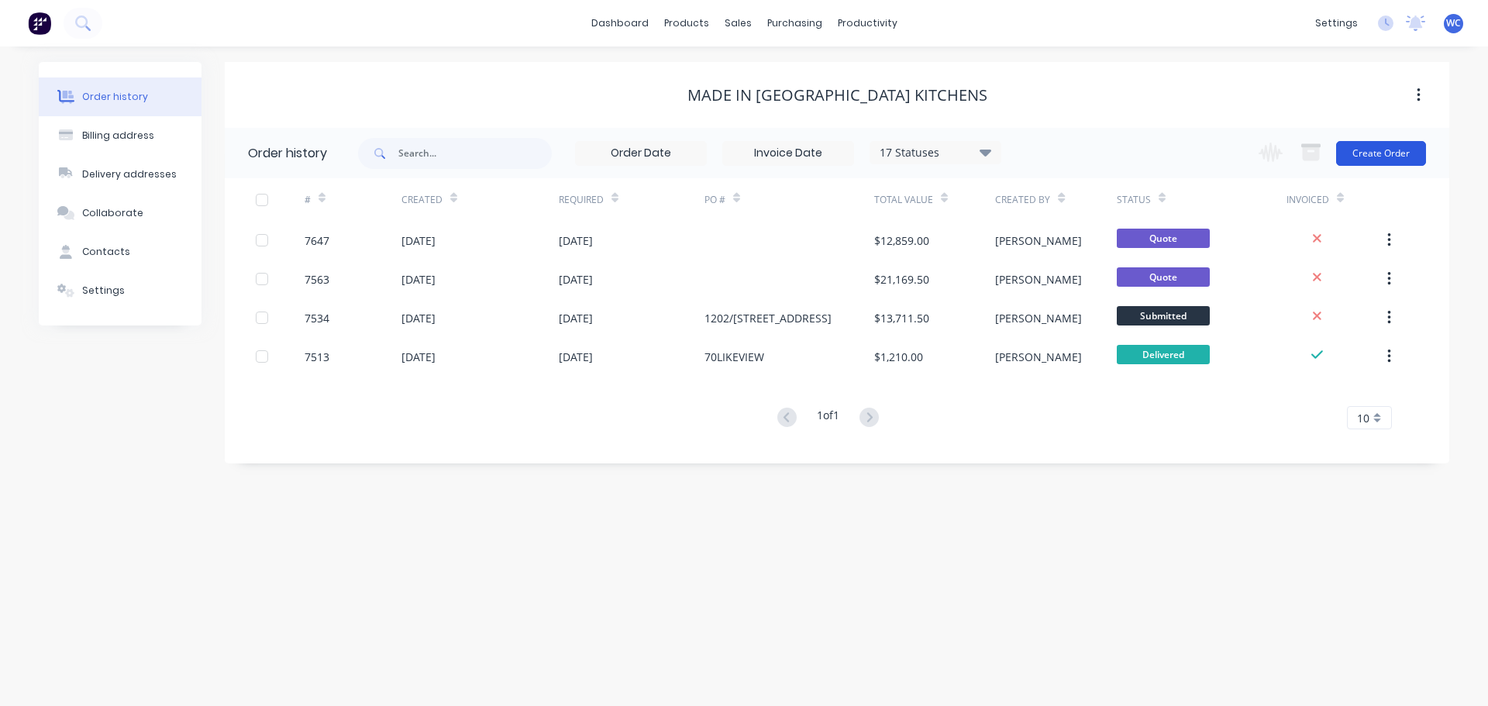
click at [1359, 150] on button "Create Order" at bounding box center [1382, 153] width 90 height 25
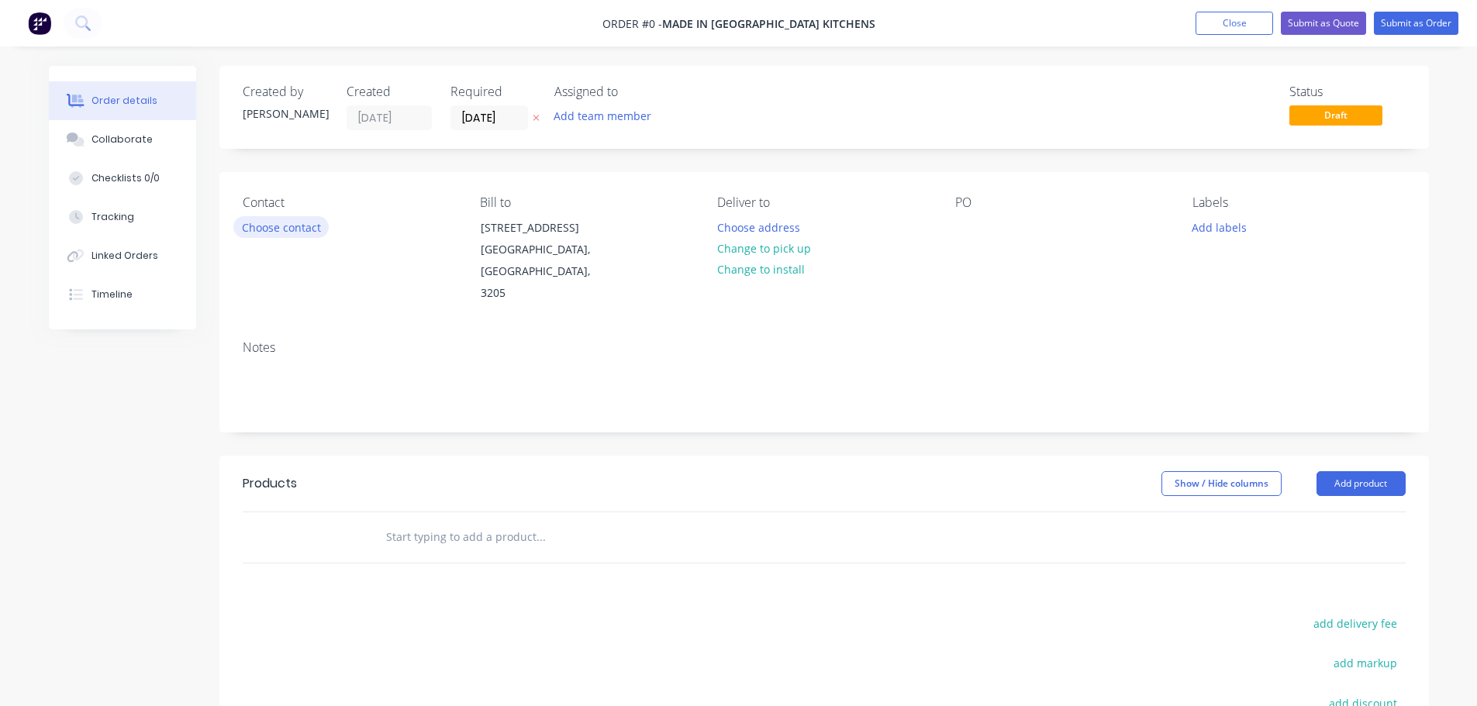
click at [306, 229] on button "Choose contact" at bounding box center [280, 226] width 95 height 21
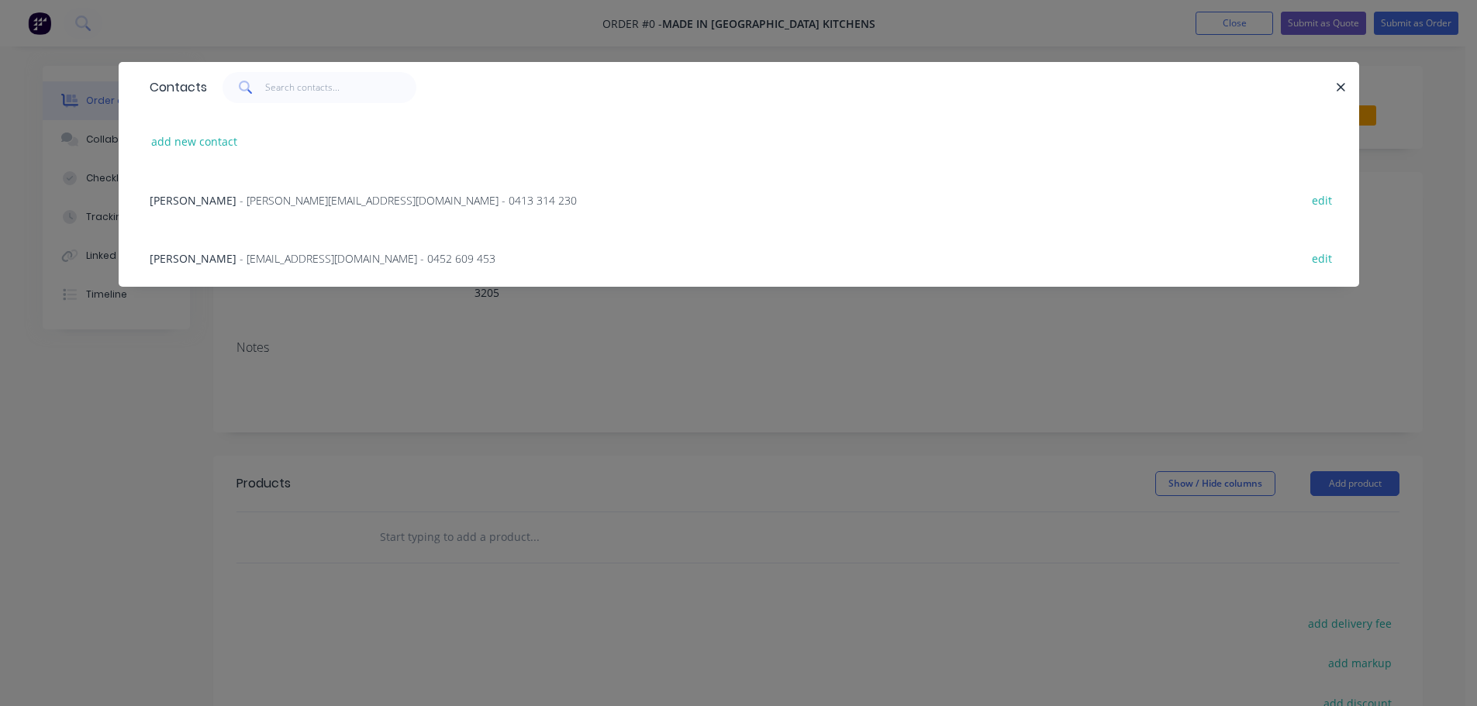
click at [214, 254] on span "[PERSON_NAME]" at bounding box center [193, 258] width 87 height 15
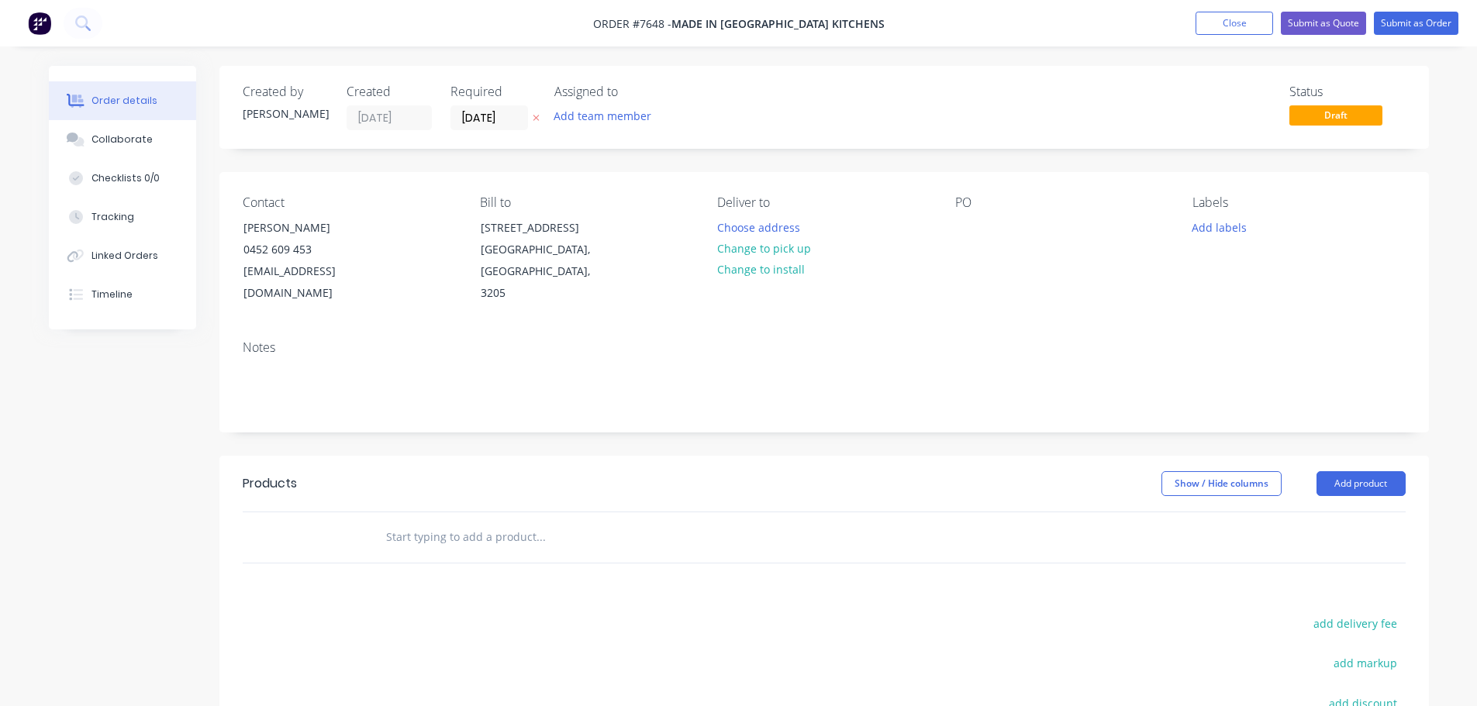
click at [434, 522] on input "text" at bounding box center [540, 537] width 310 height 31
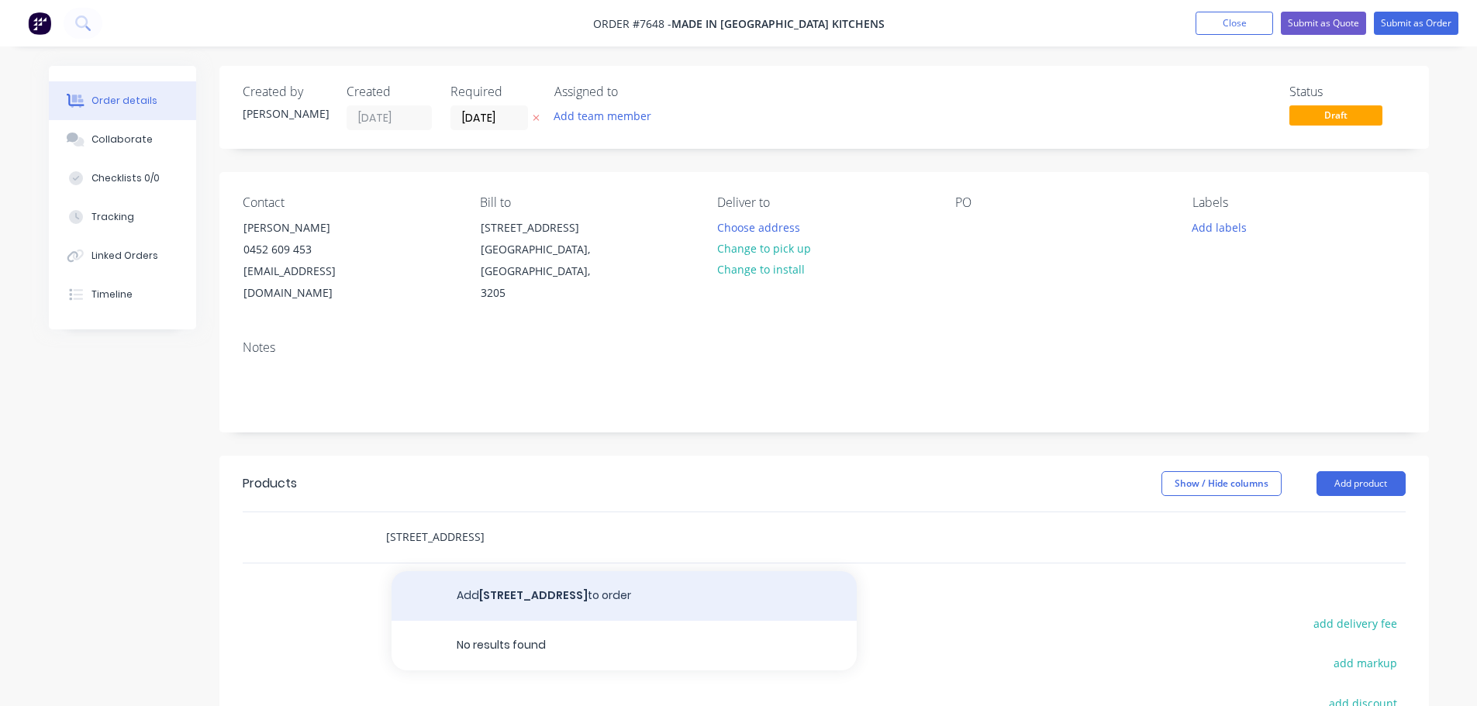
type input "[STREET_ADDRESS]"
click at [519, 571] on button "Add [STREET_ADDRESS] to order" at bounding box center [623, 596] width 465 height 50
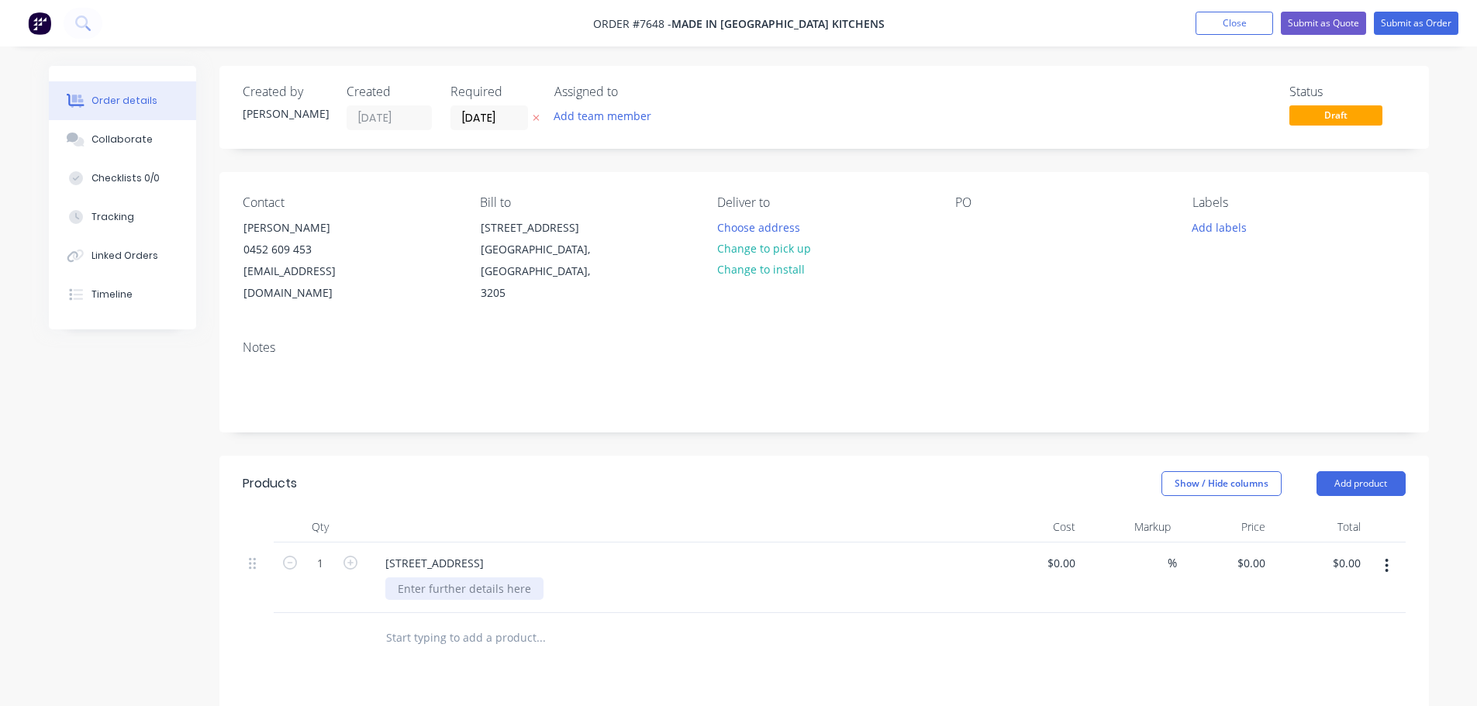
click at [475, 578] on div at bounding box center [464, 589] width 158 height 22
paste div
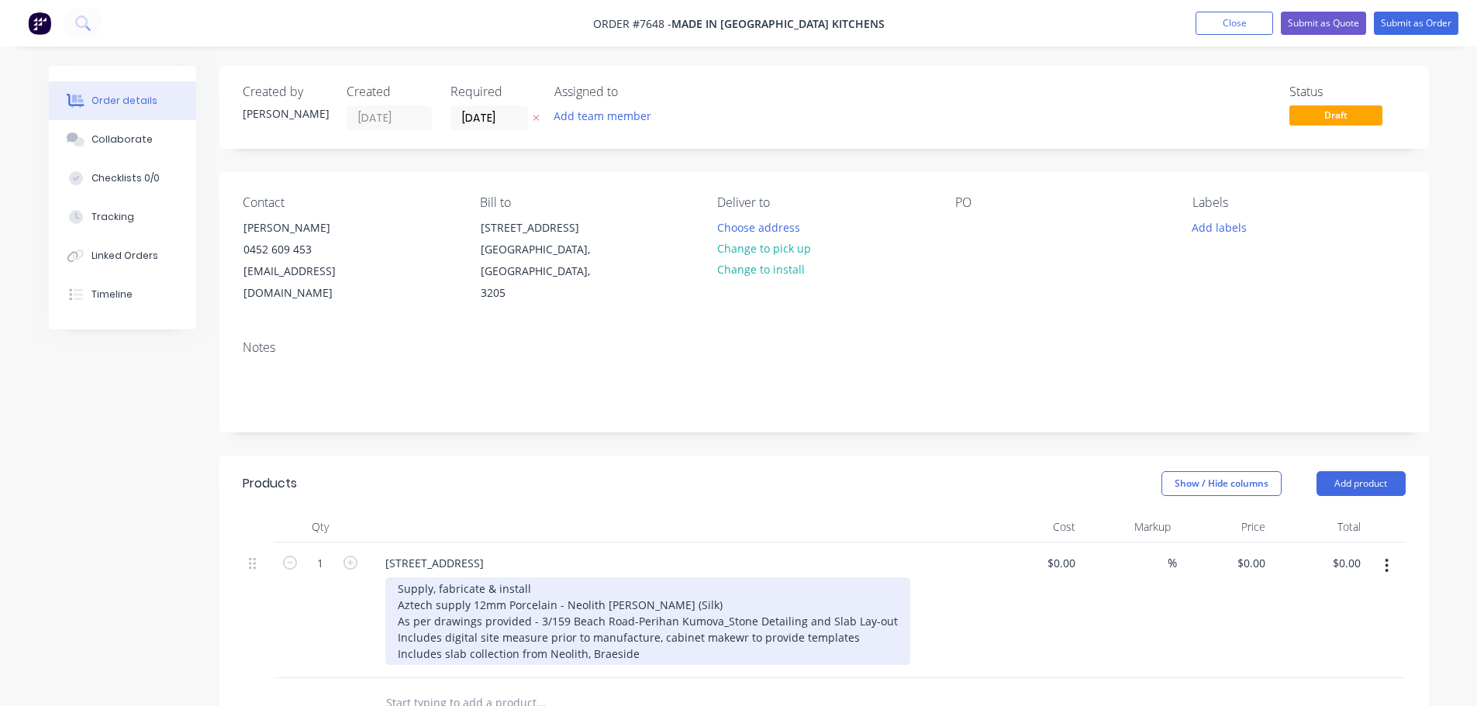
click at [505, 582] on div "Supply, fabricate & install Aztech supply 12mm Porcelain - Neolith [PERSON_NAME…" at bounding box center [647, 622] width 525 height 88
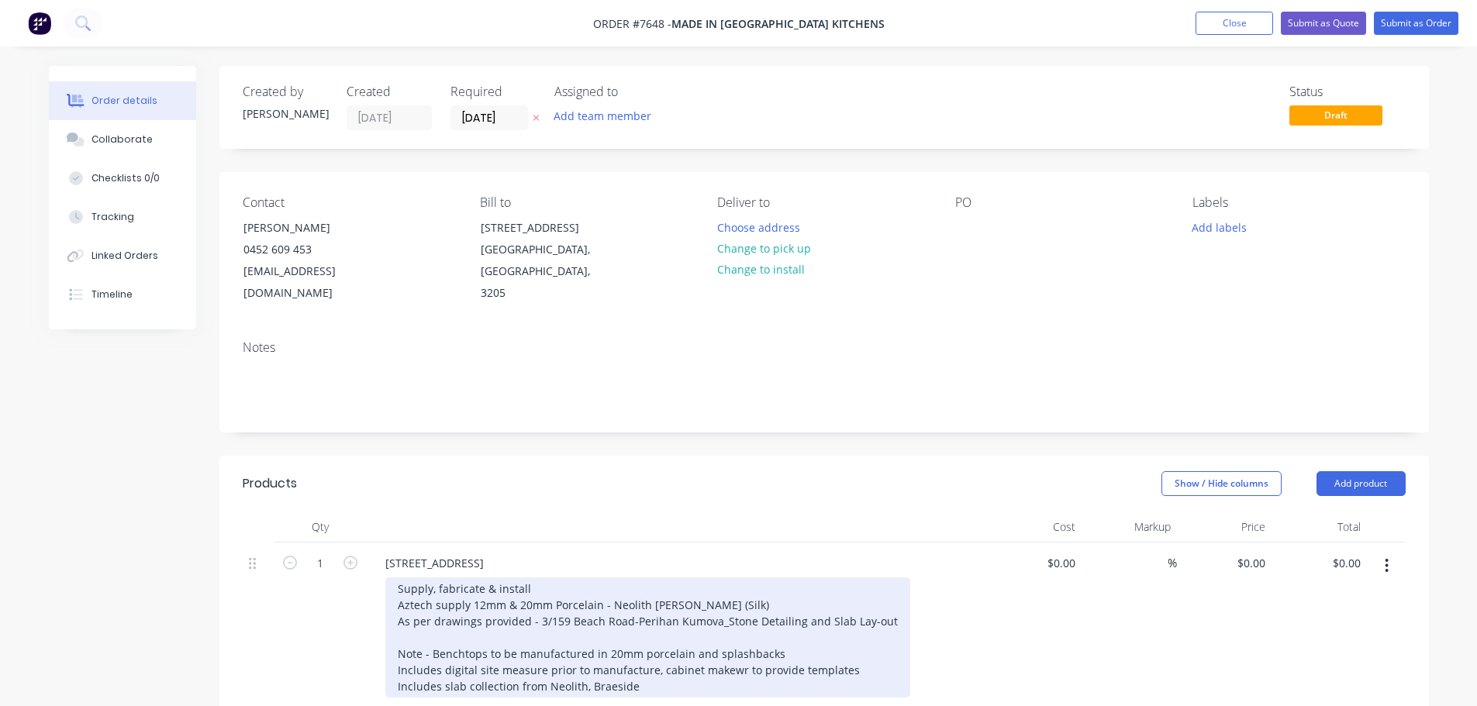
click at [592, 633] on div "Supply, fabricate & install Aztech supply 12mm & 20mm Porcelain - Neolith [PERS…" at bounding box center [647, 638] width 525 height 120
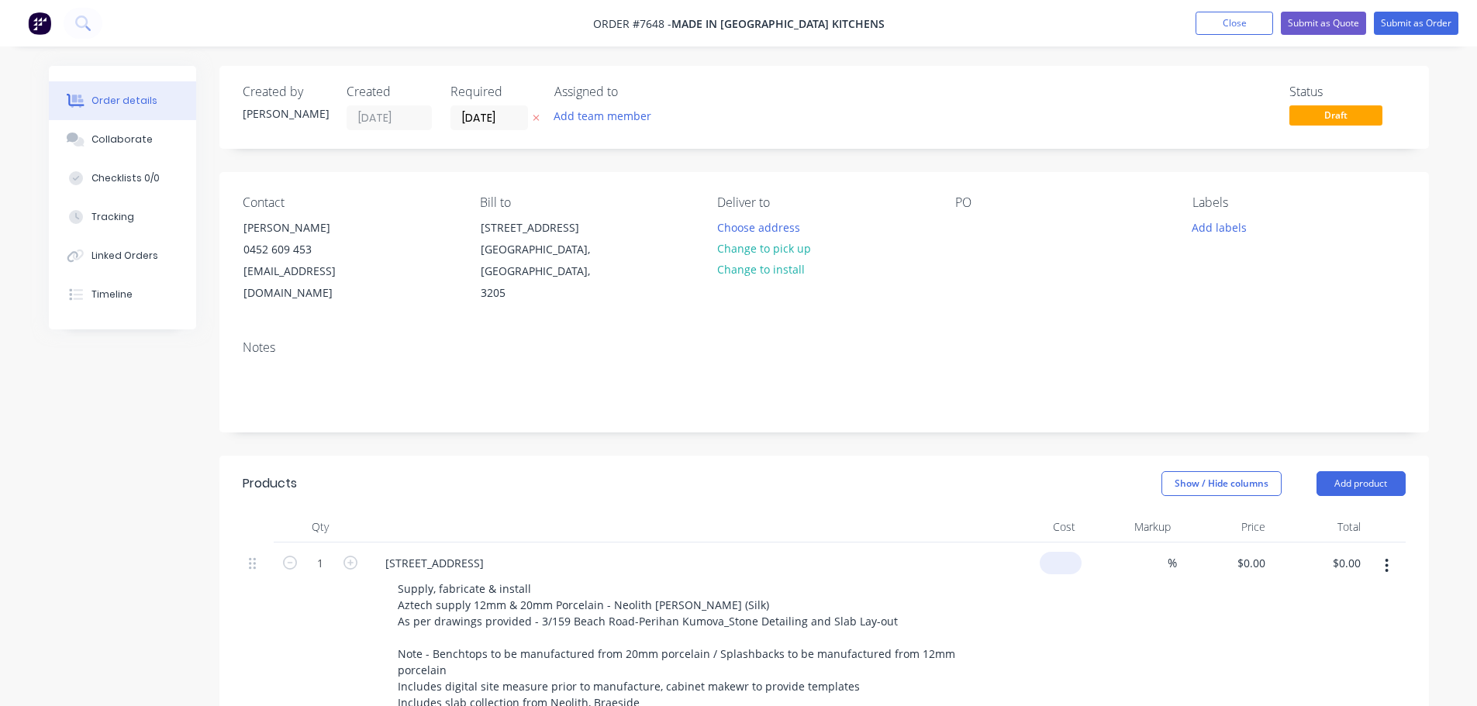
click at [1062, 552] on div "$0.00" at bounding box center [1061, 563] width 42 height 22
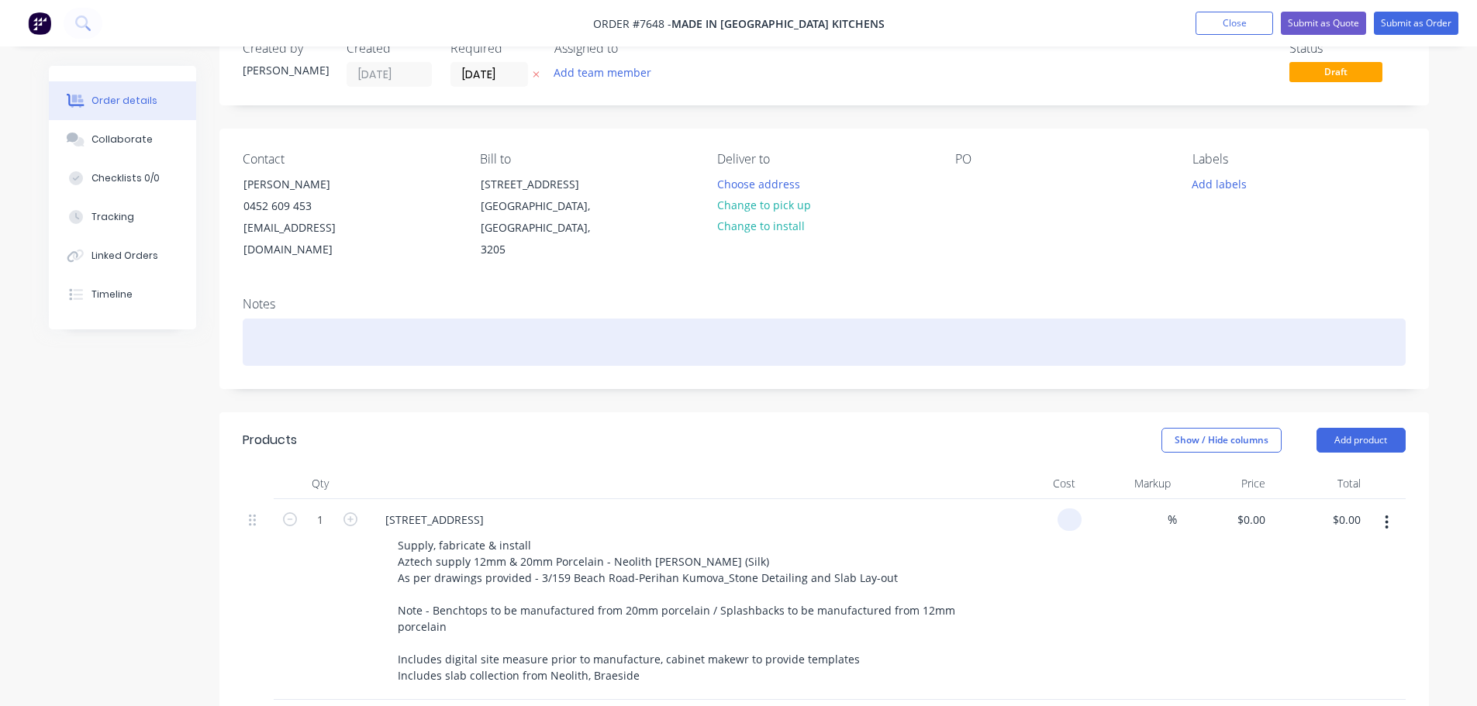
scroll to position [78, 0]
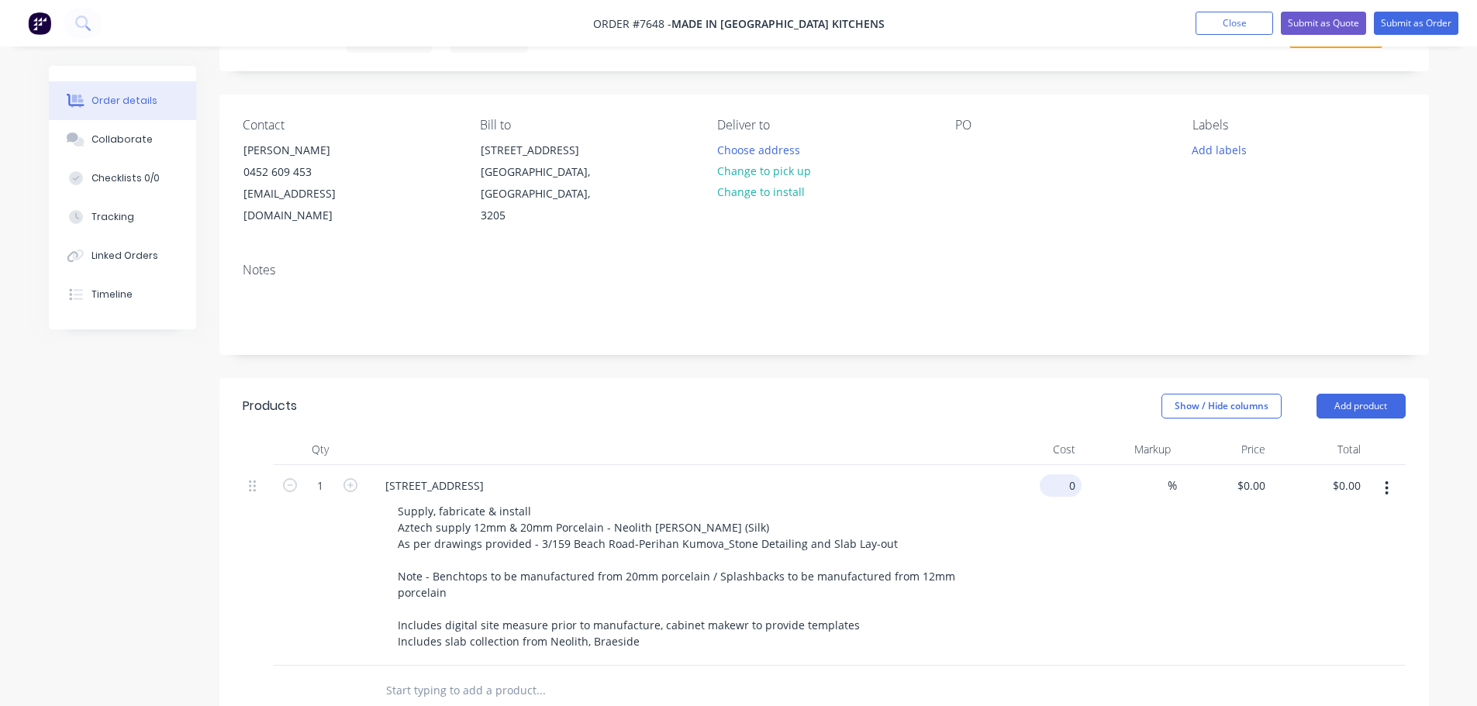
click at [1068, 474] on input "0" at bounding box center [1064, 485] width 36 height 22
type input "$12,390.00"
click at [1317, 18] on button "Submit as Quote" at bounding box center [1323, 23] width 85 height 23
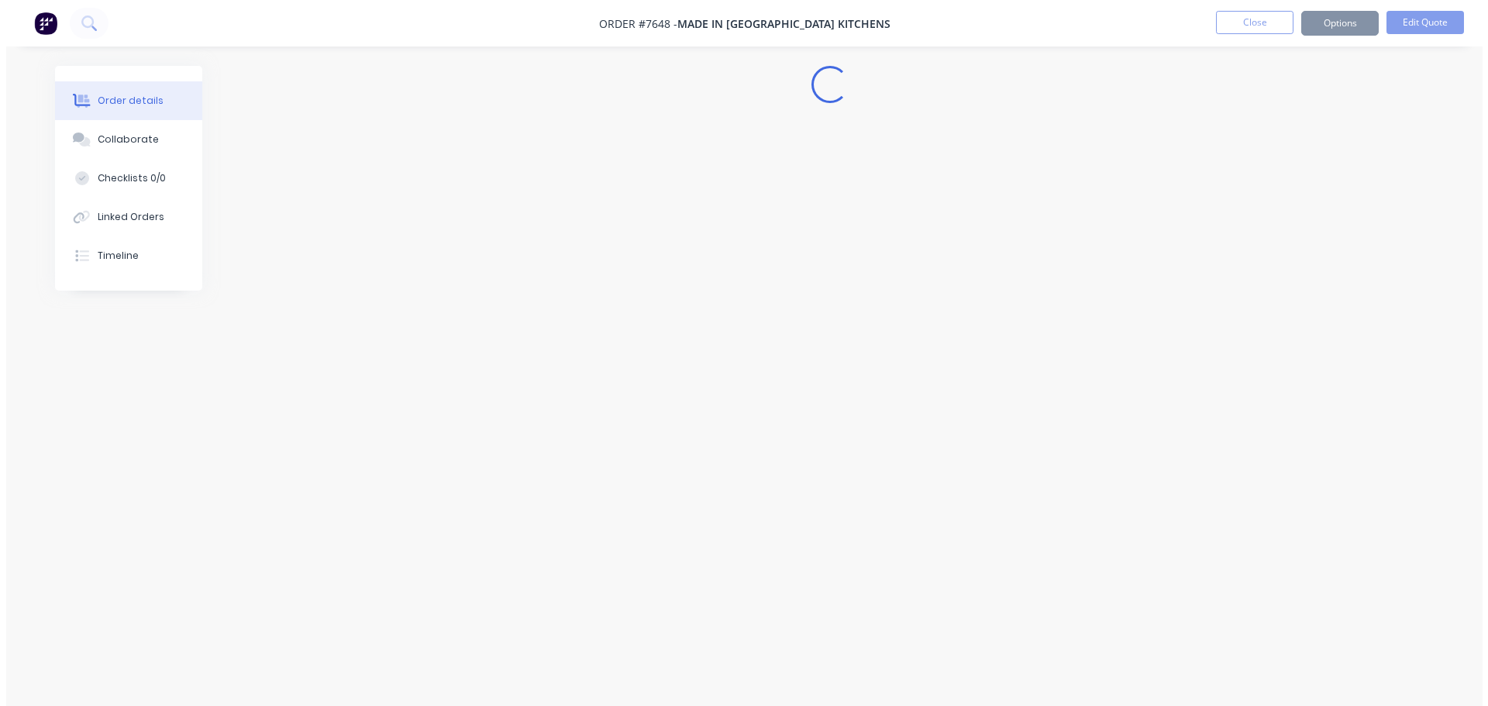
scroll to position [0, 0]
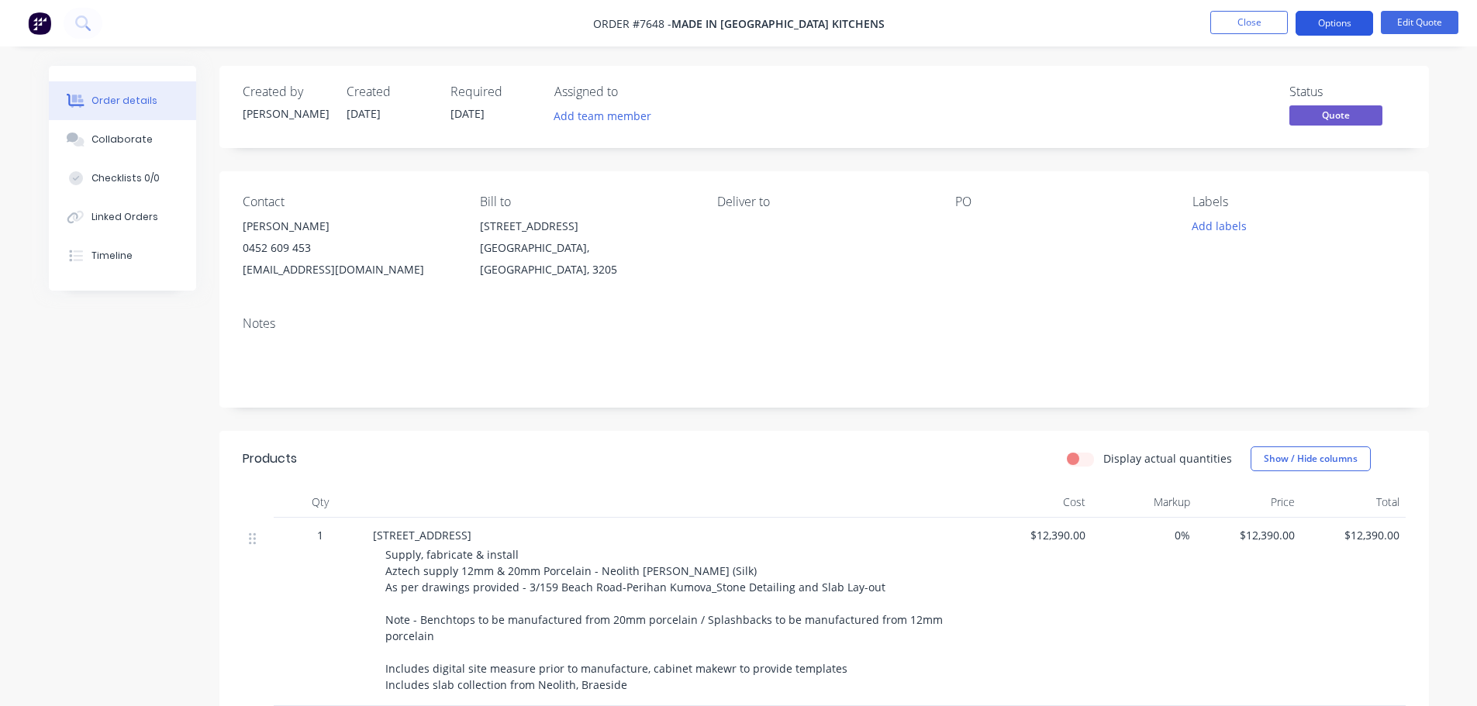
click at [1325, 23] on button "Options" at bounding box center [1334, 23] width 78 height 25
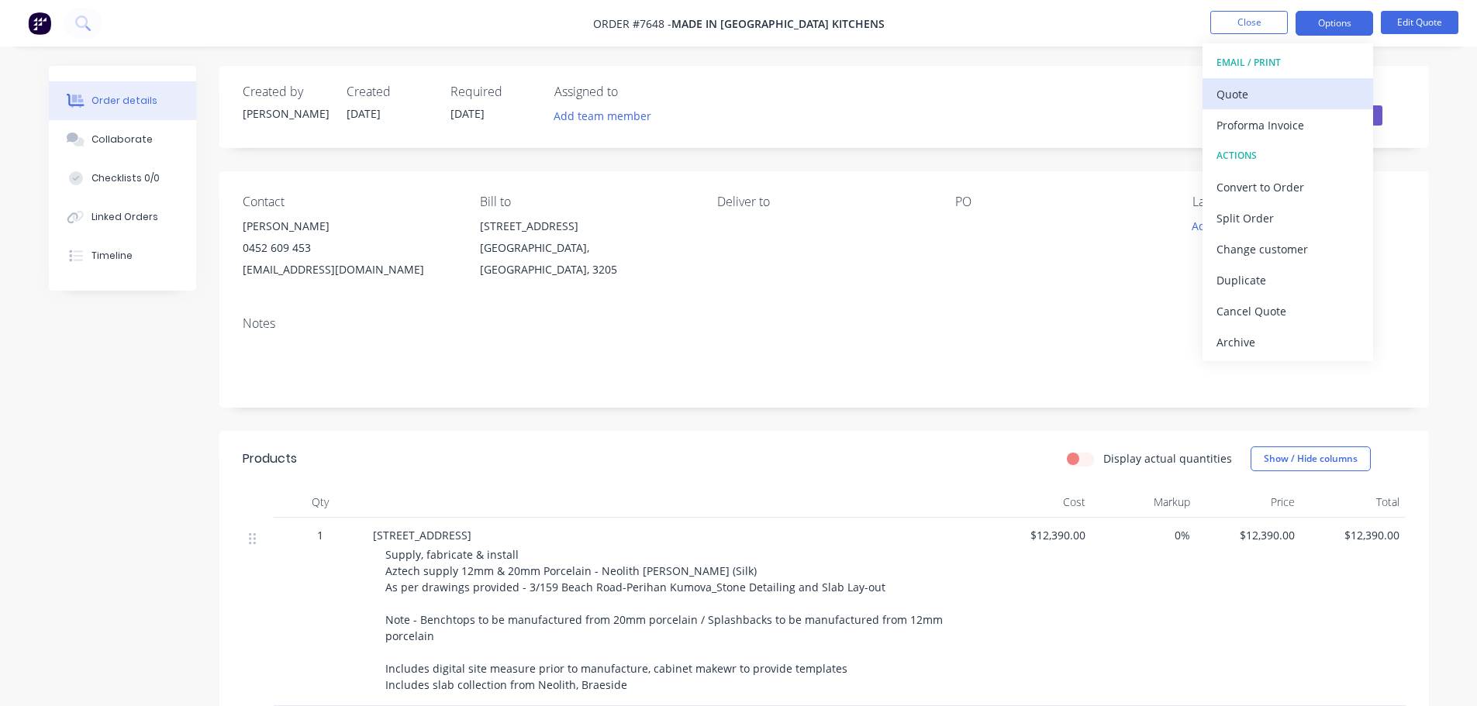
click at [1233, 97] on div "Quote" at bounding box center [1287, 94] width 143 height 22
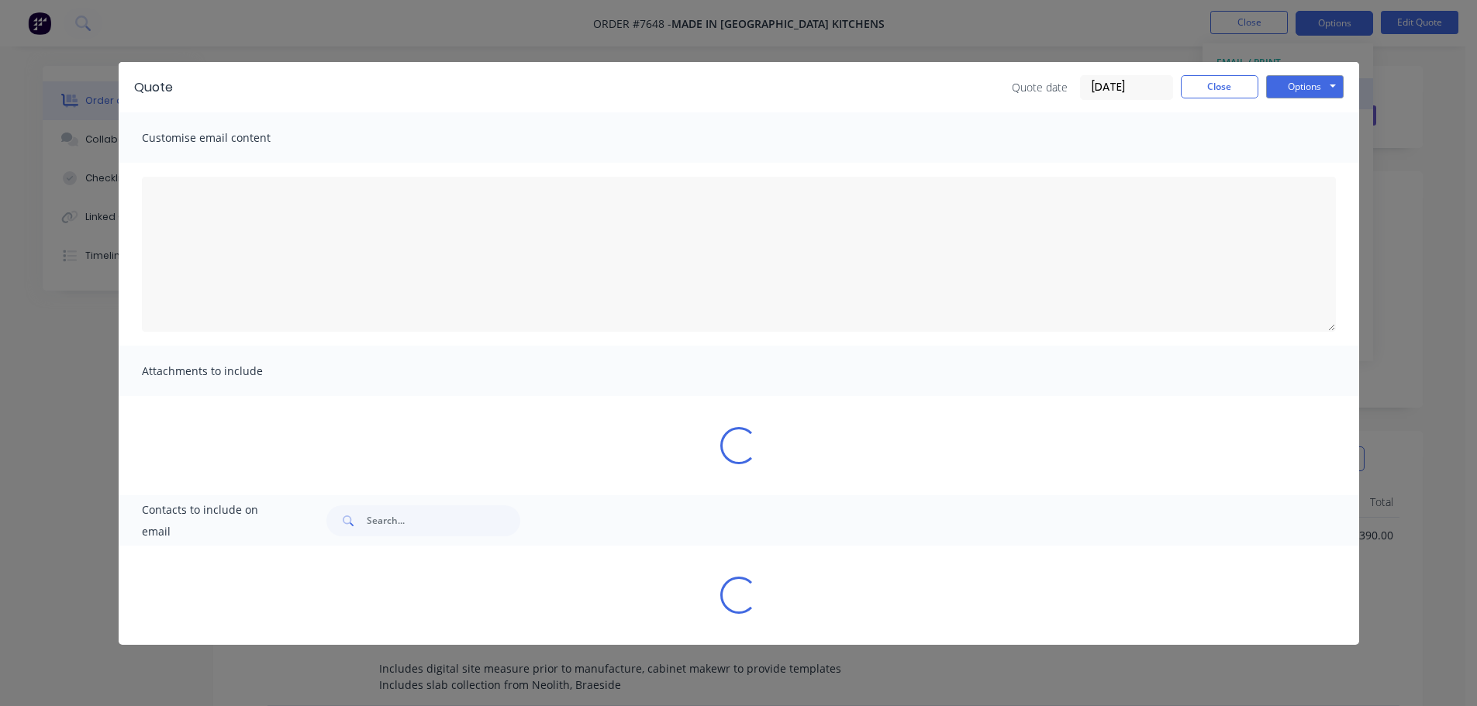
type textarea "A PDF copy of the quote has been attached to this email. To view your quote onl…"
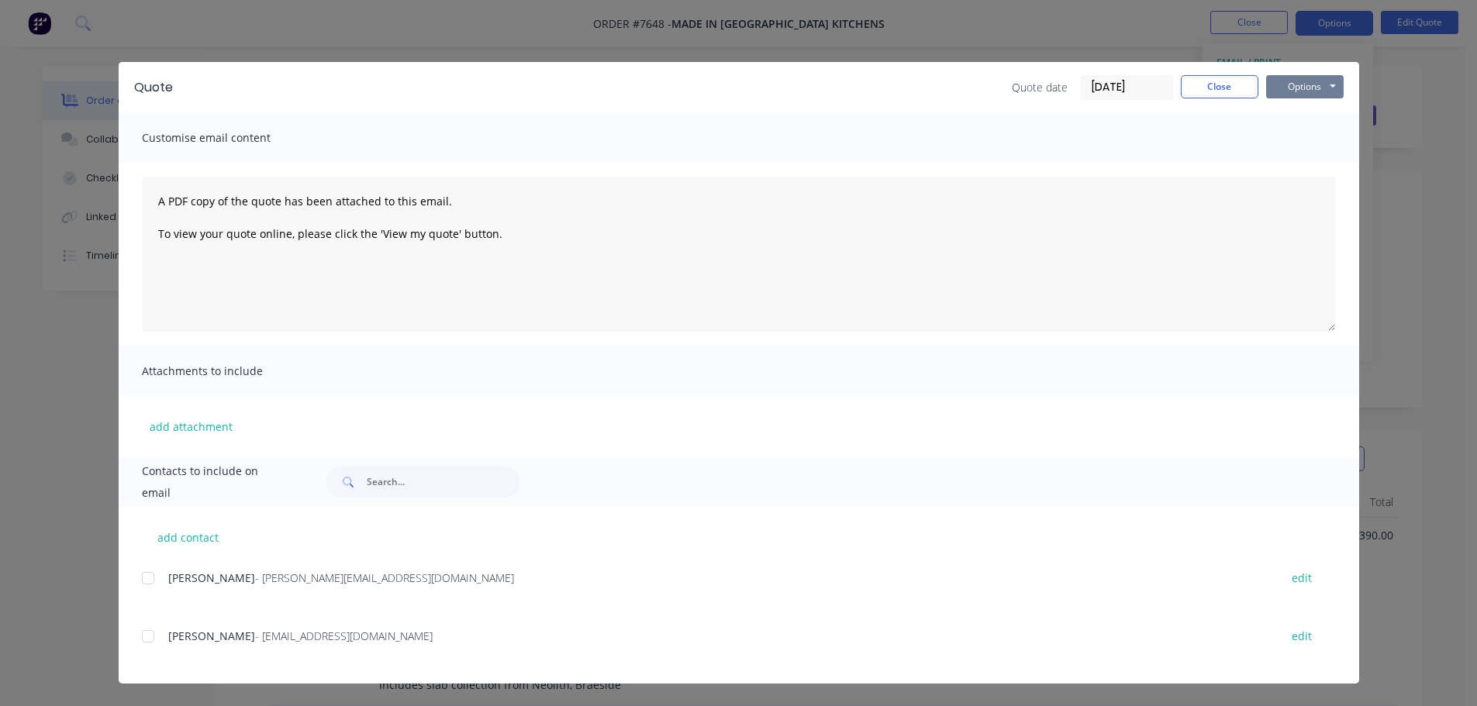
click at [1298, 84] on button "Options" at bounding box center [1305, 86] width 78 height 23
click at [1307, 107] on button "Preview" at bounding box center [1315, 115] width 99 height 26
click at [1229, 88] on button "Close" at bounding box center [1220, 86] width 78 height 23
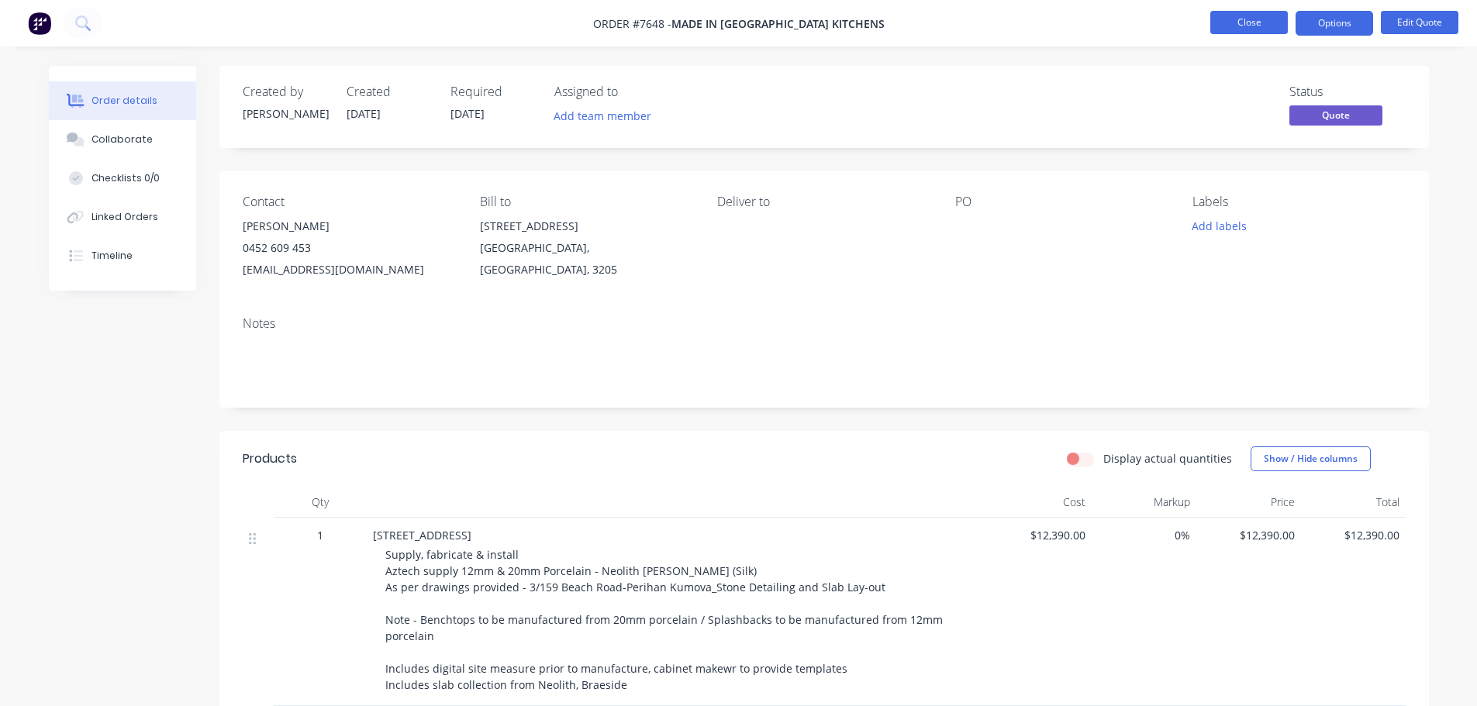
click at [1254, 24] on button "Close" at bounding box center [1249, 22] width 78 height 23
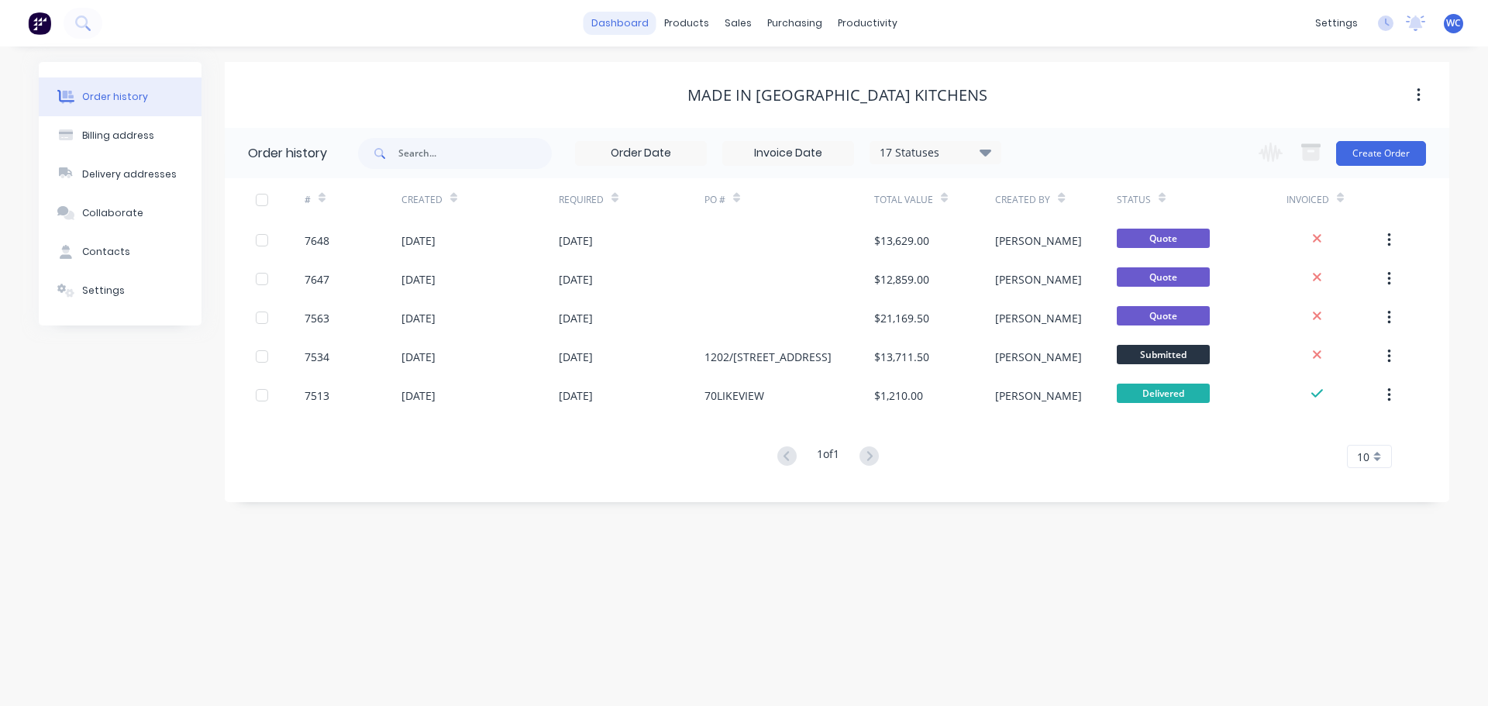
click at [614, 20] on link "dashboard" at bounding box center [620, 23] width 73 height 23
